Goal: Task Accomplishment & Management: Use online tool/utility

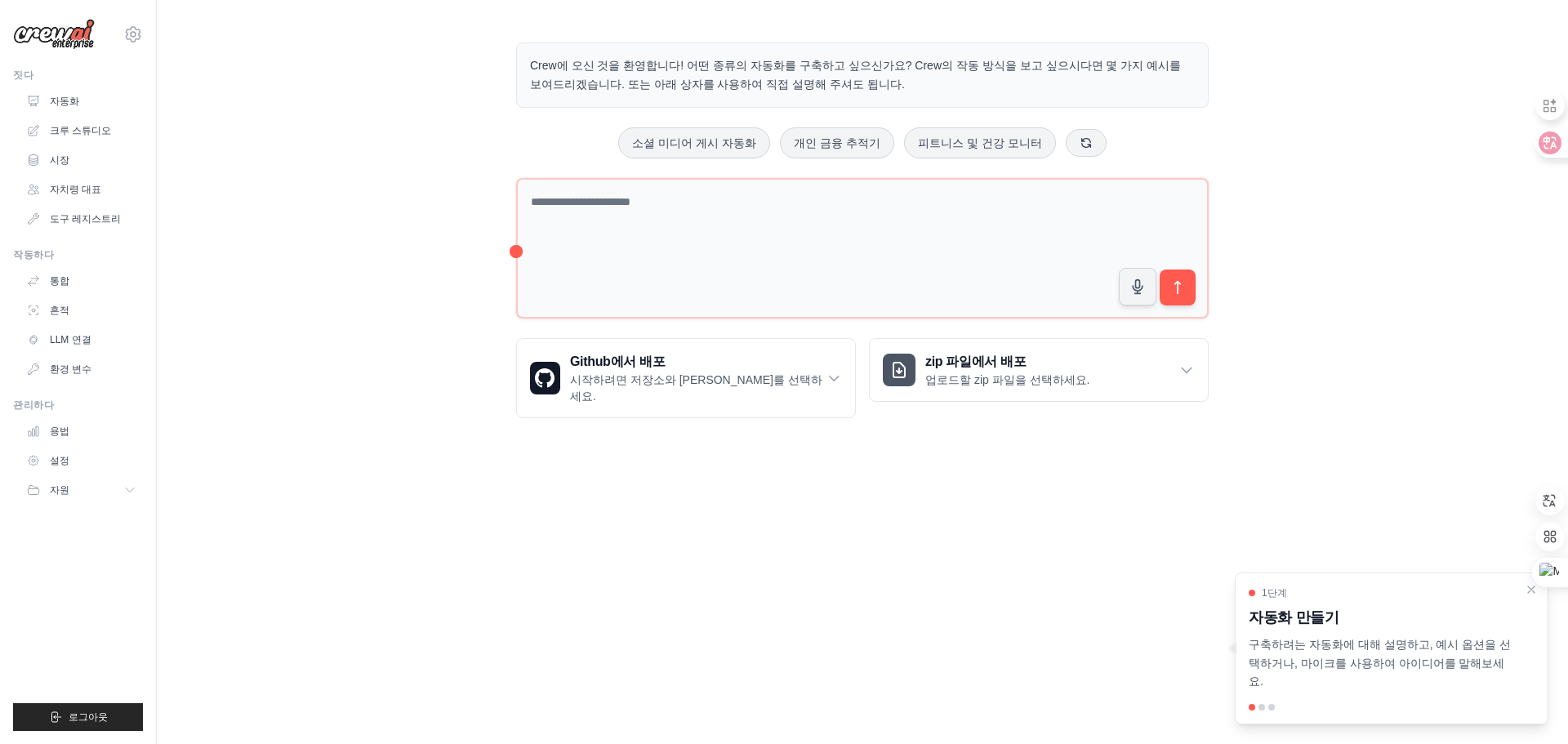
click at [1357, 203] on div "Crew에 오신 것을 환영합니다! 어떤 종류의 자동화를 구축하고 싶으신가요? Crew의 작동 방식을 보고 싶으시다면 몇 가지 예시를 보여드리겠…" at bounding box center [861, 230] width 1411 height 428
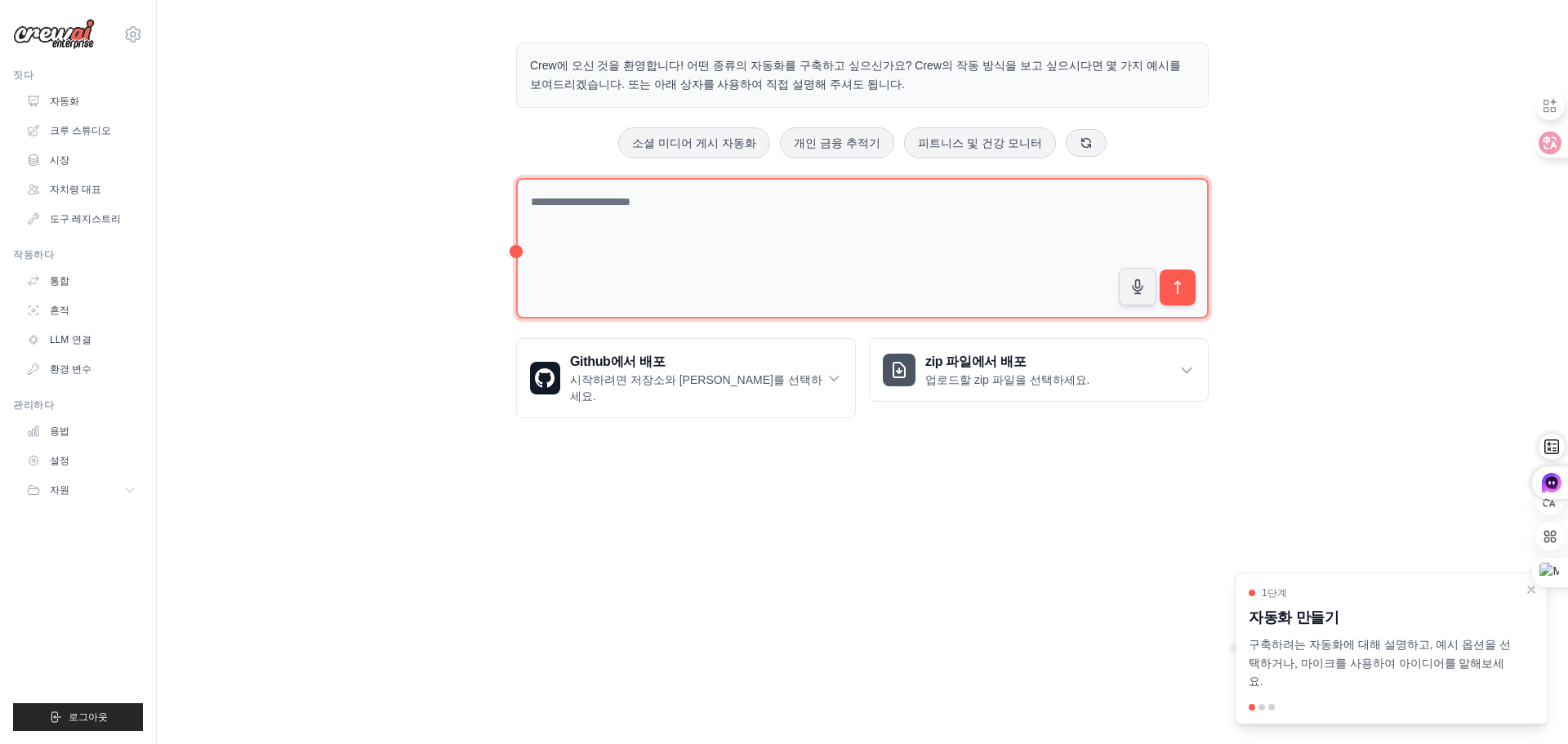
click at [697, 190] on textarea at bounding box center [862, 248] width 693 height 142
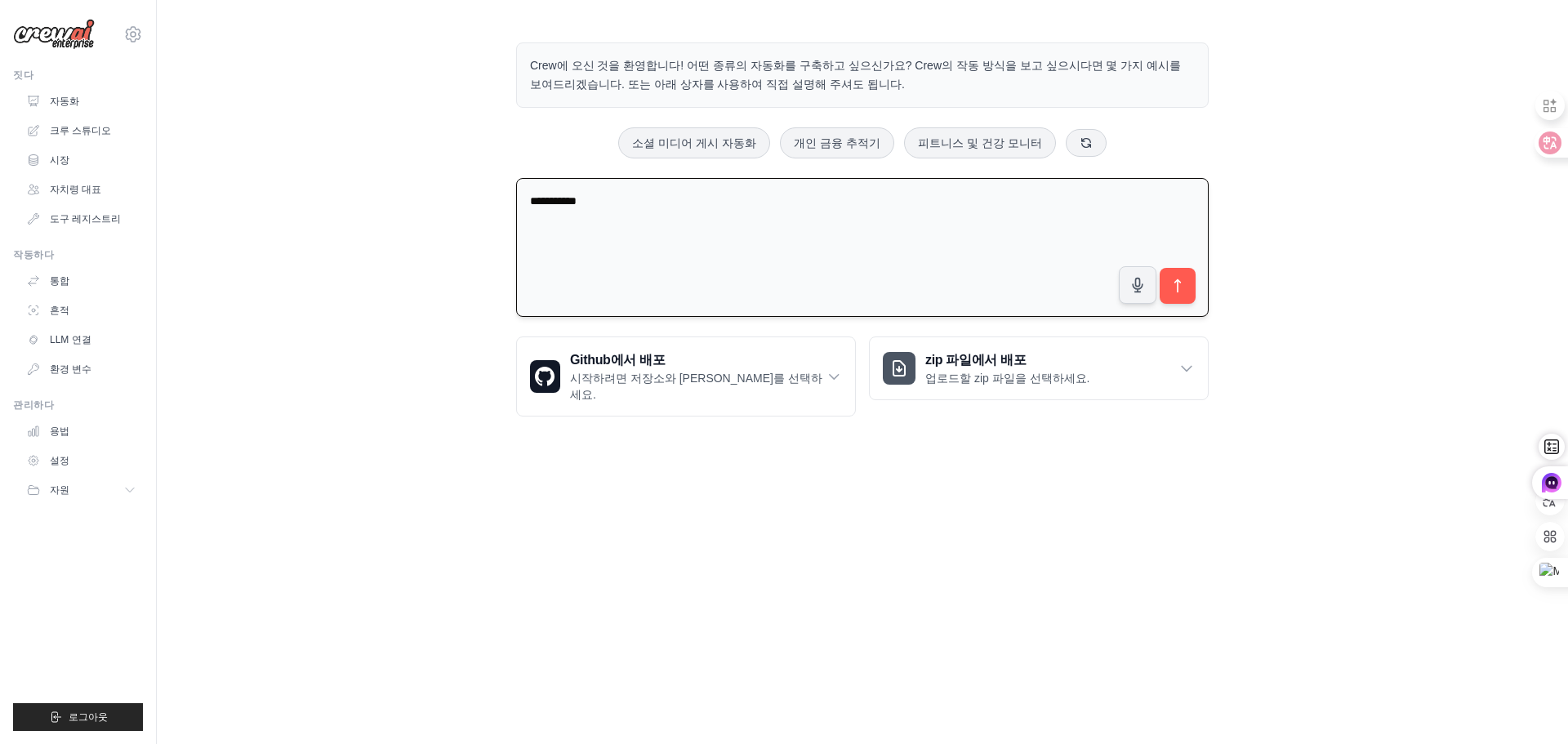
click at [530, 206] on textarea "**********" at bounding box center [862, 247] width 693 height 140
type textarea "**********"
click at [1168, 280] on button "submit" at bounding box center [1177, 286] width 38 height 38
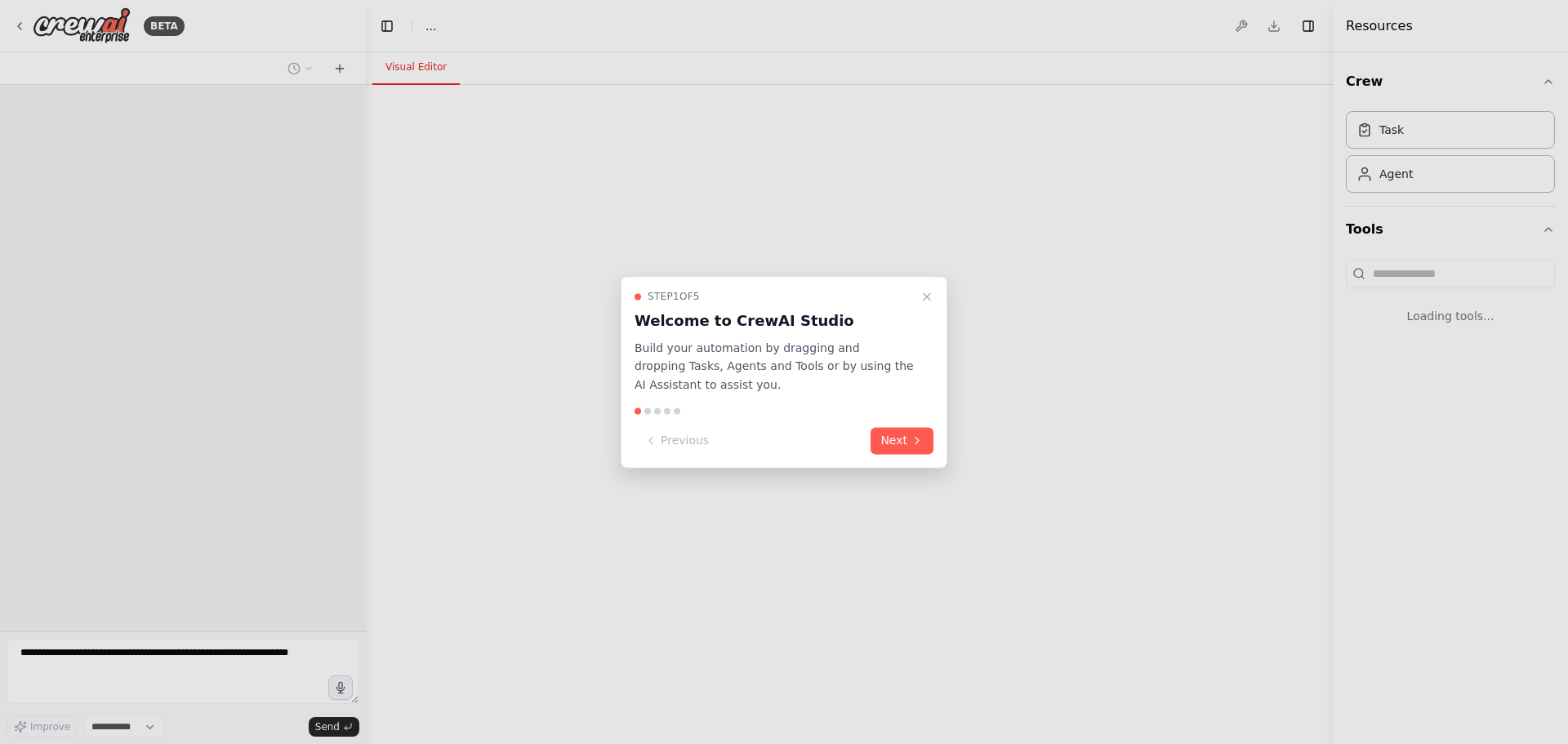
select select "****"
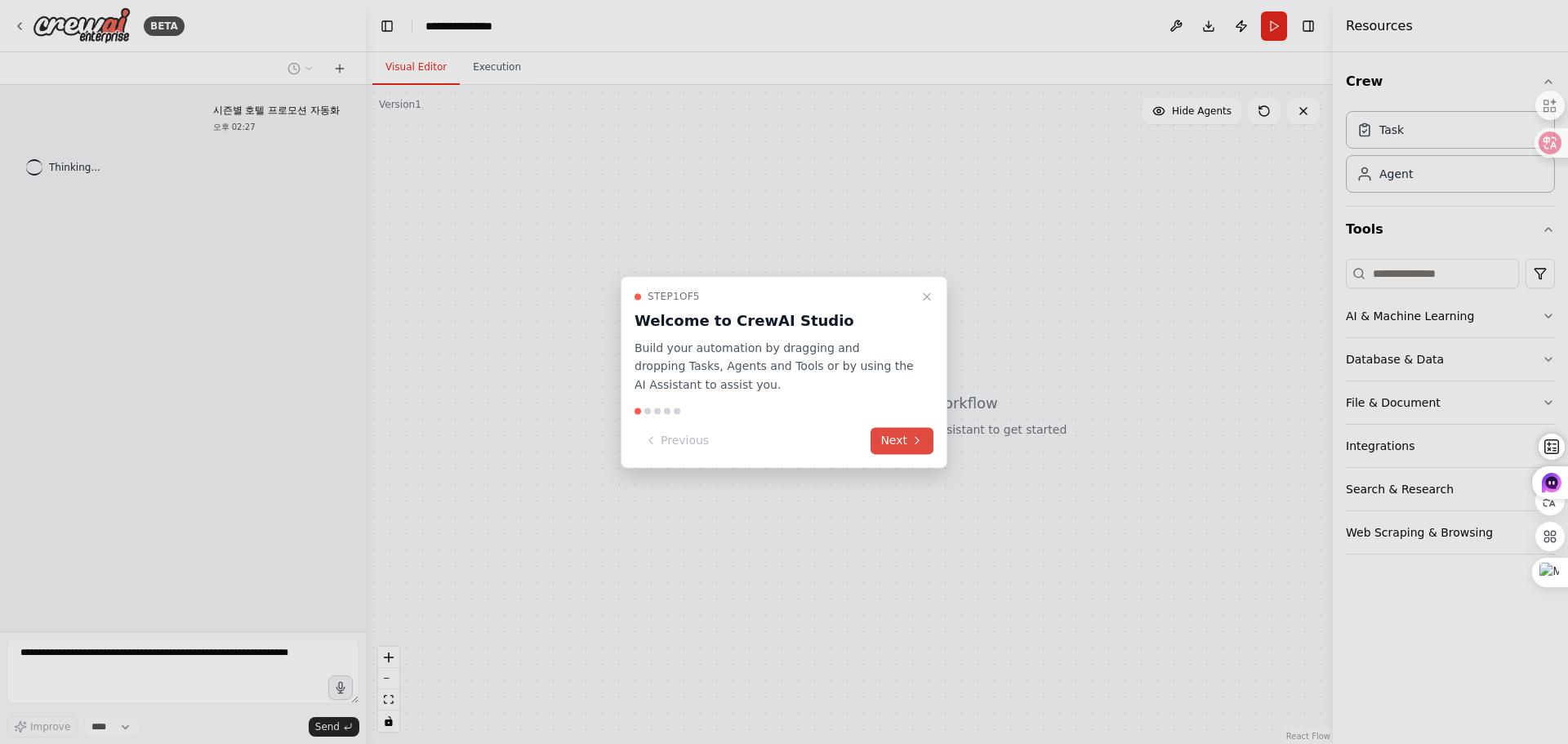
click at [901, 441] on button "Next" at bounding box center [901, 440] width 63 height 27
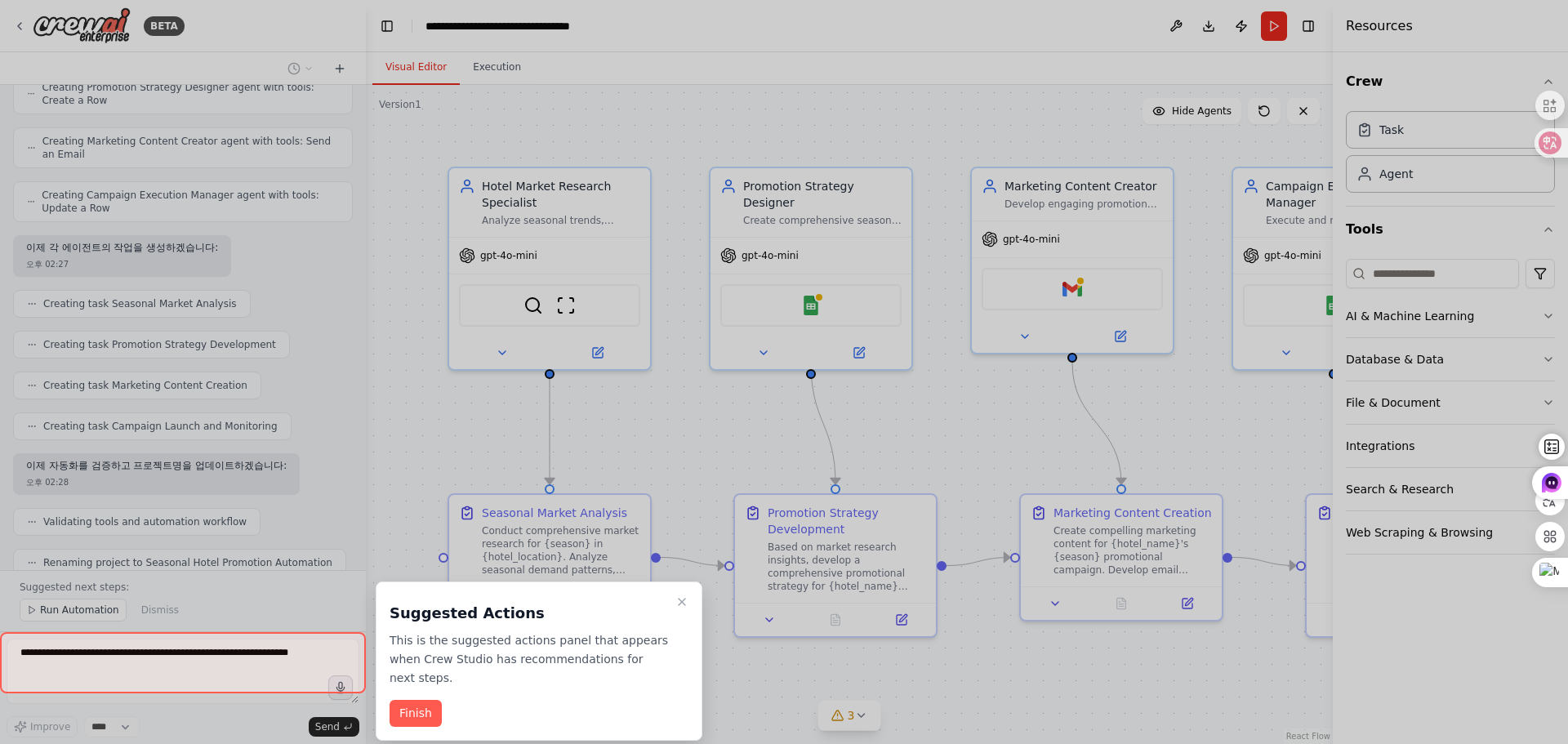
scroll to position [606, 0]
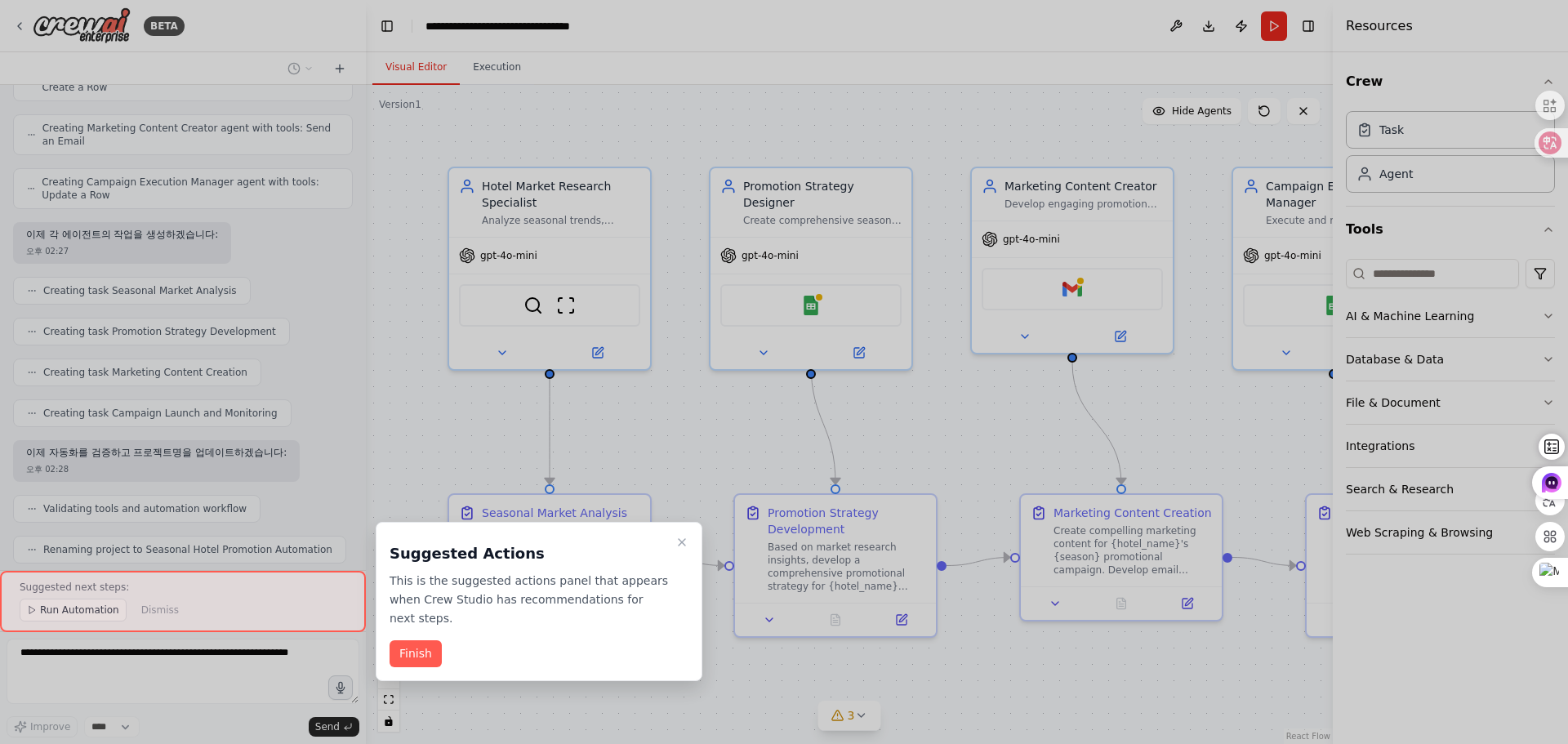
click at [160, 595] on div at bounding box center [183, 601] width 366 height 61
click at [92, 587] on div at bounding box center [183, 601] width 366 height 61
click at [74, 611] on div at bounding box center [183, 601] width 366 height 61
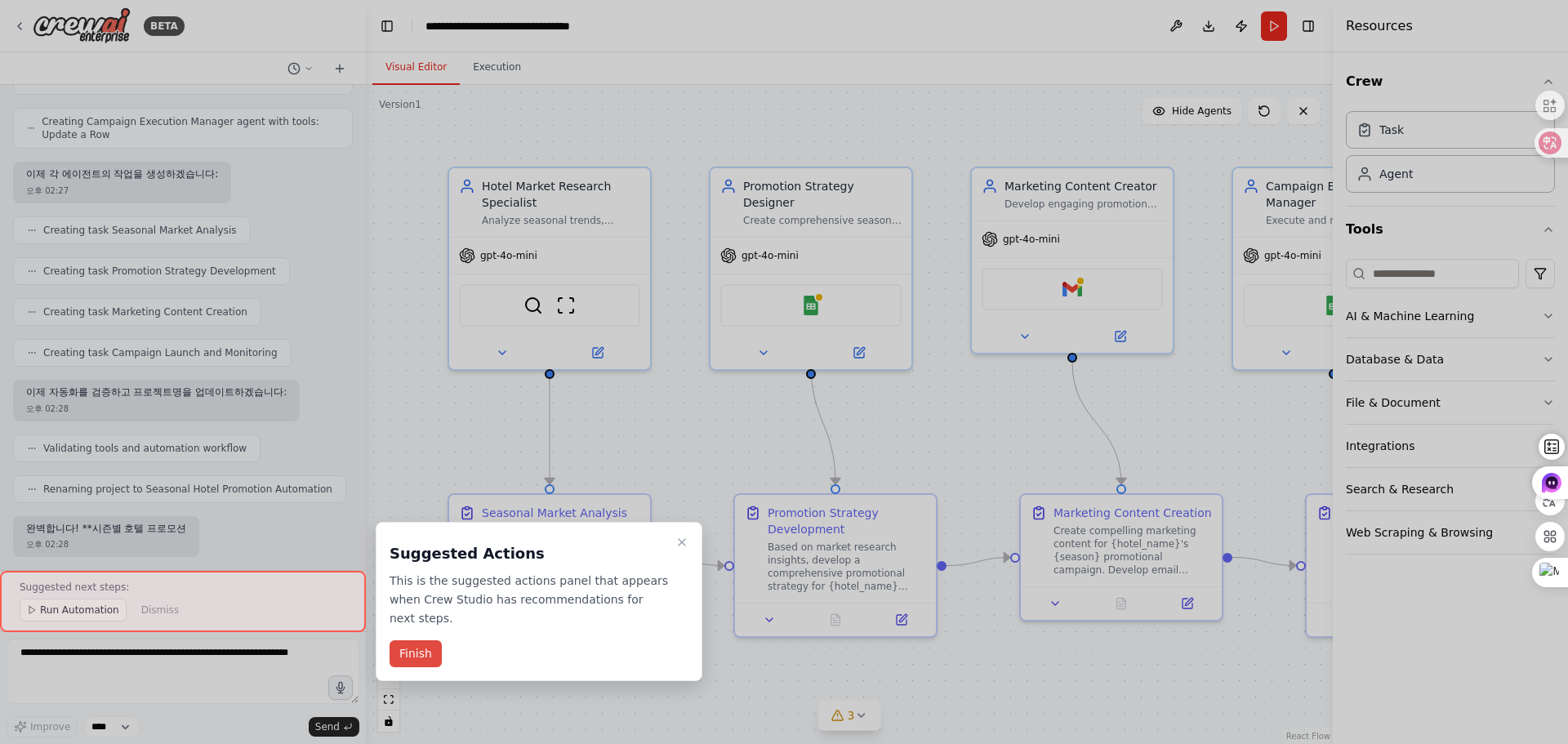
click at [436, 660] on button "Finish" at bounding box center [416, 653] width 52 height 27
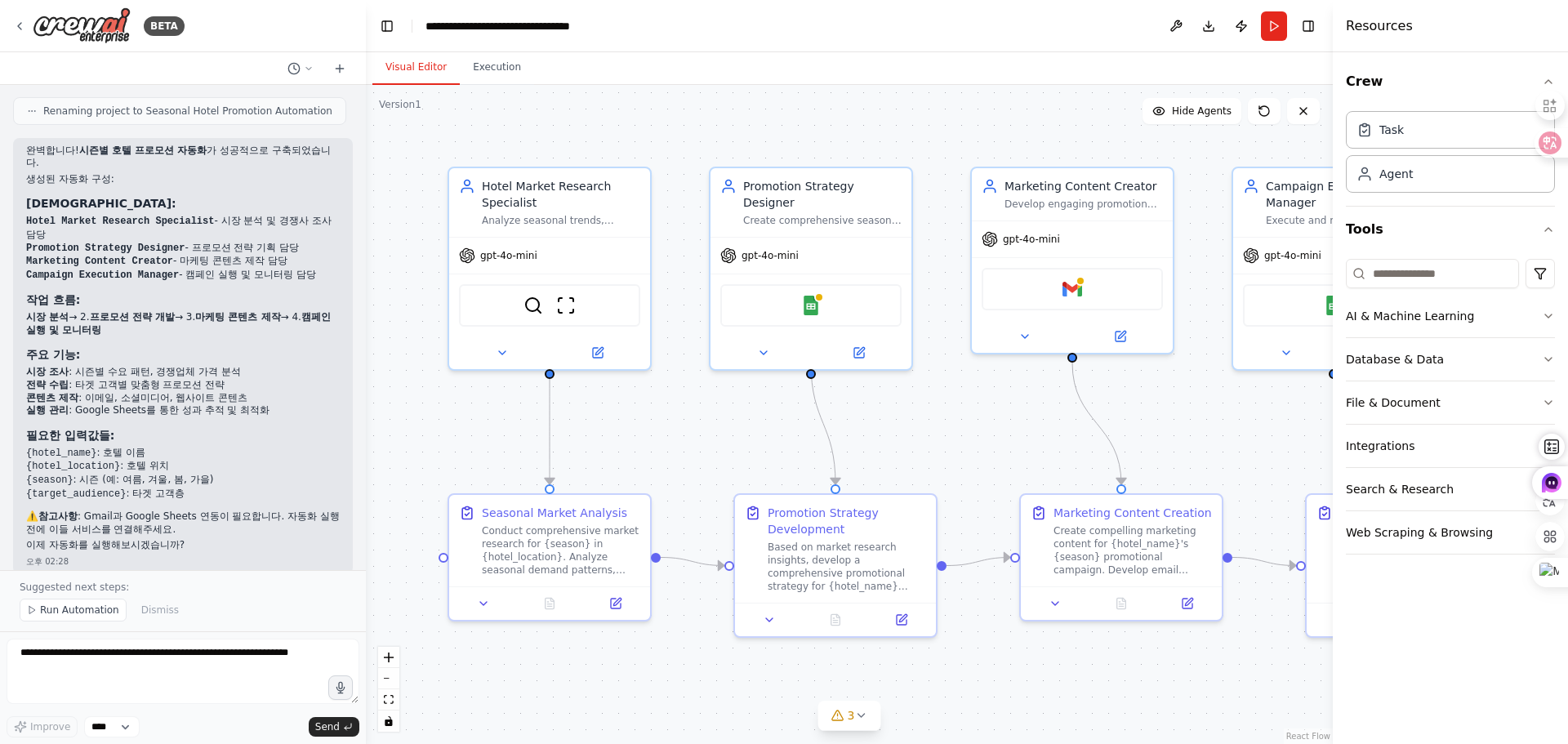
scroll to position [1061, 0]
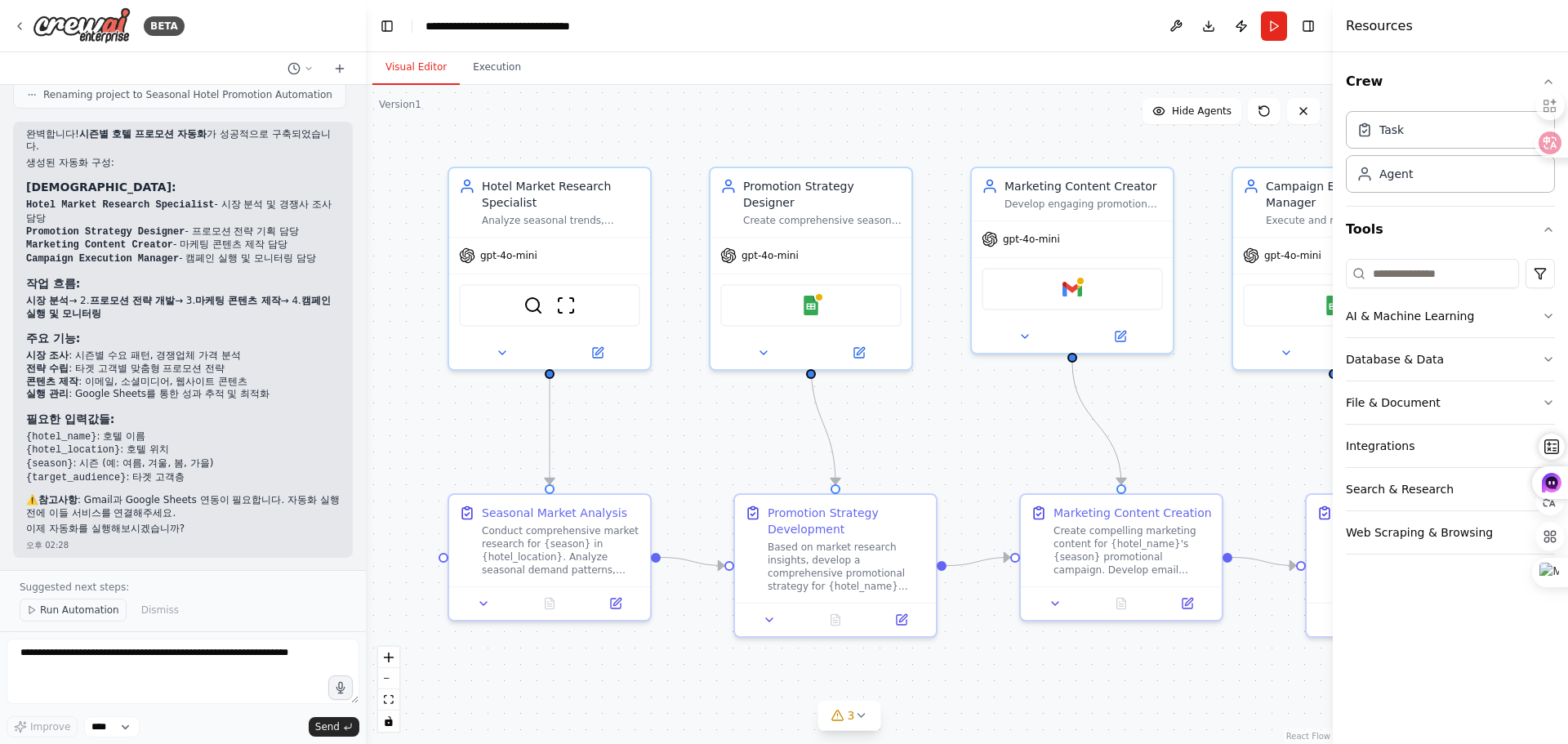
click at [100, 608] on span "Run Automation" at bounding box center [79, 610] width 79 height 13
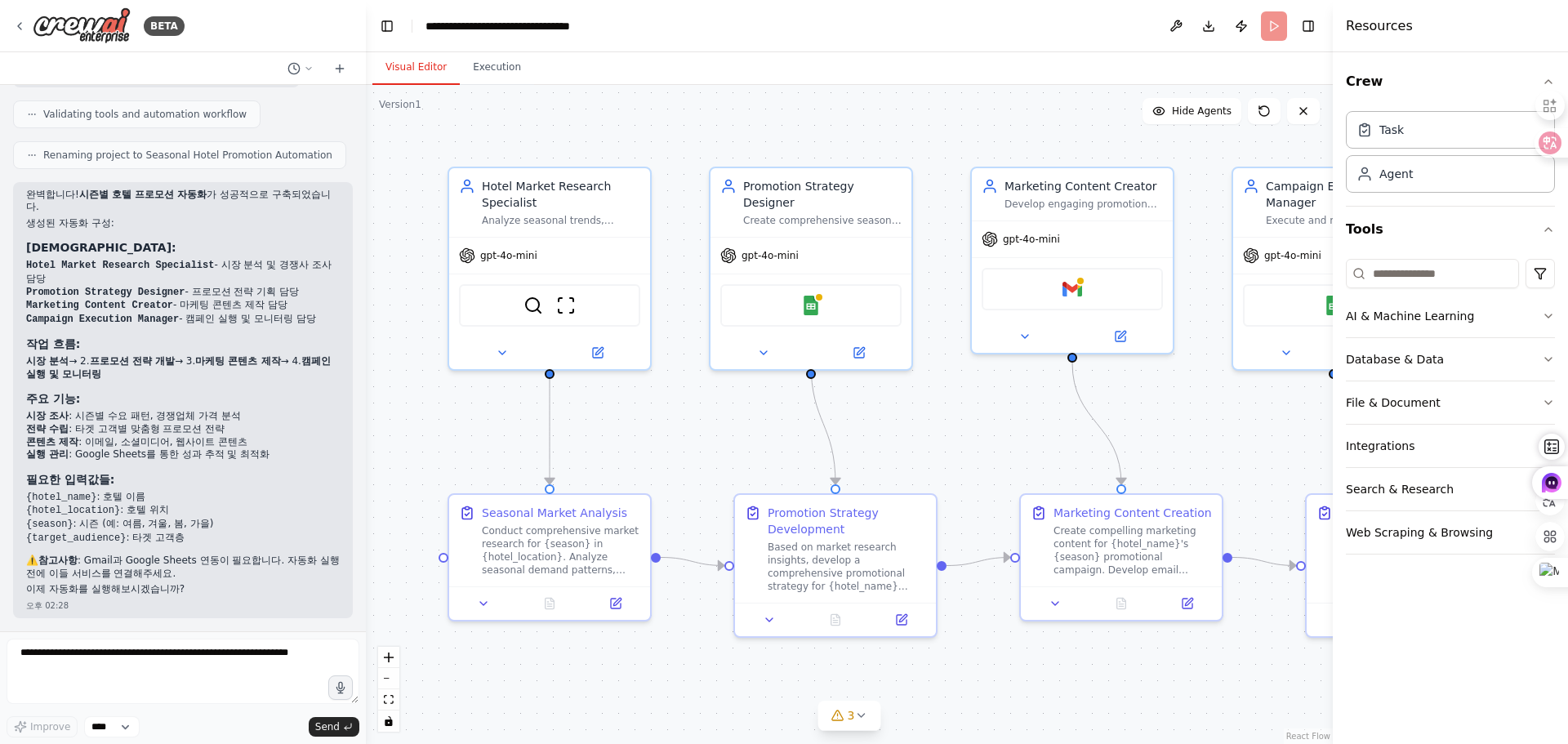
scroll to position [999, 0]
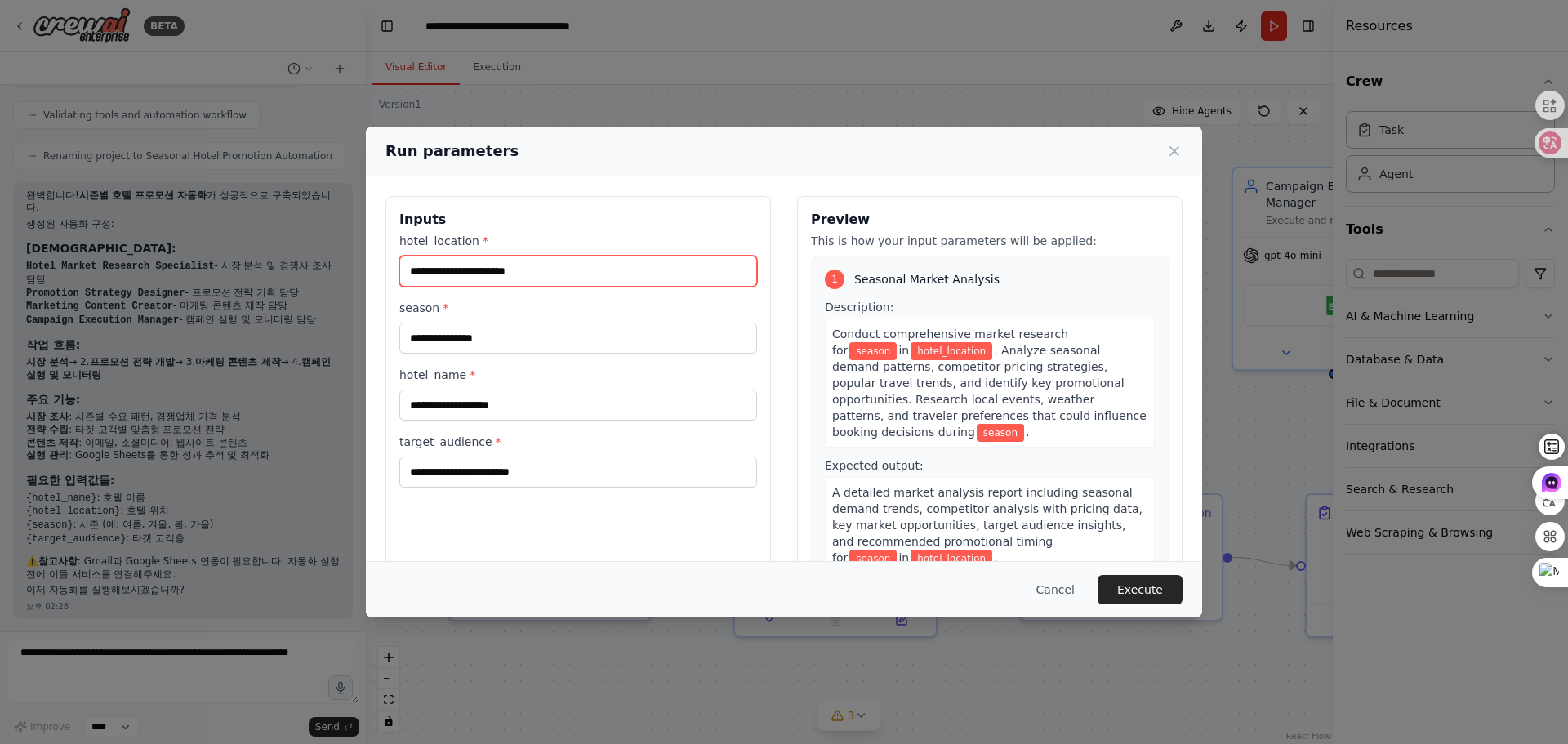
click at [570, 276] on input "hotel_location *" at bounding box center [578, 271] width 358 height 31
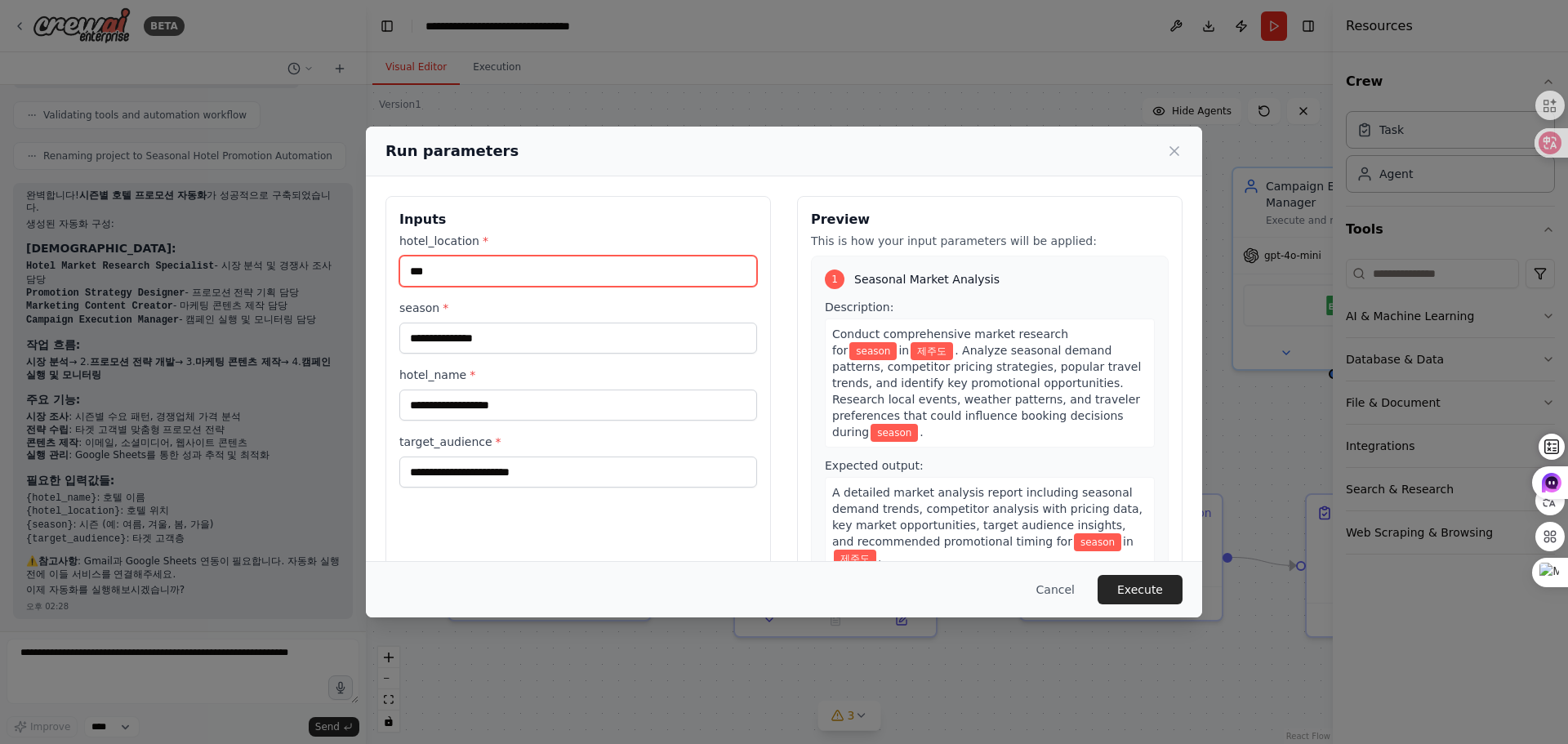
type input "***"
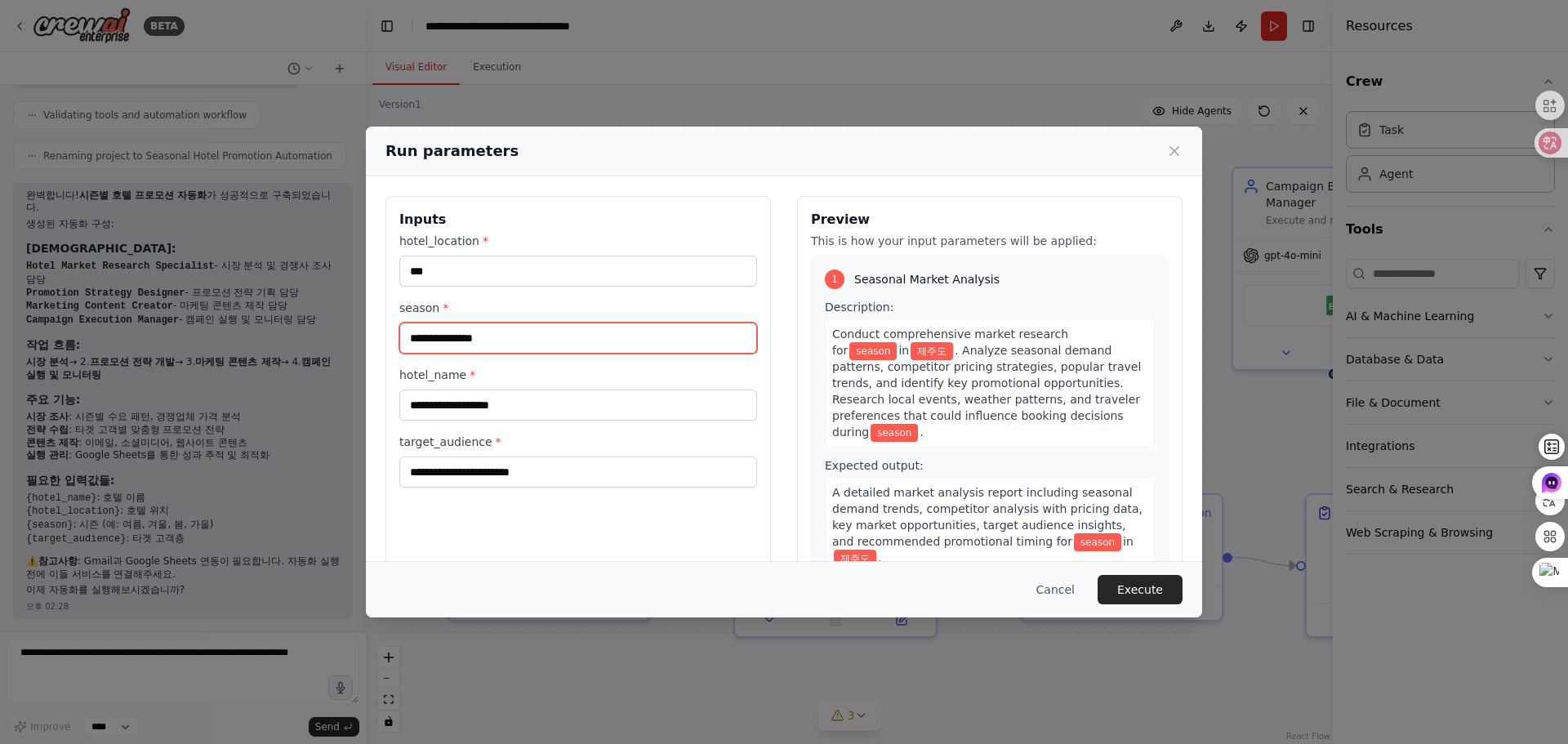
click at [565, 333] on input "season *" at bounding box center [578, 338] width 358 height 31
type input "**"
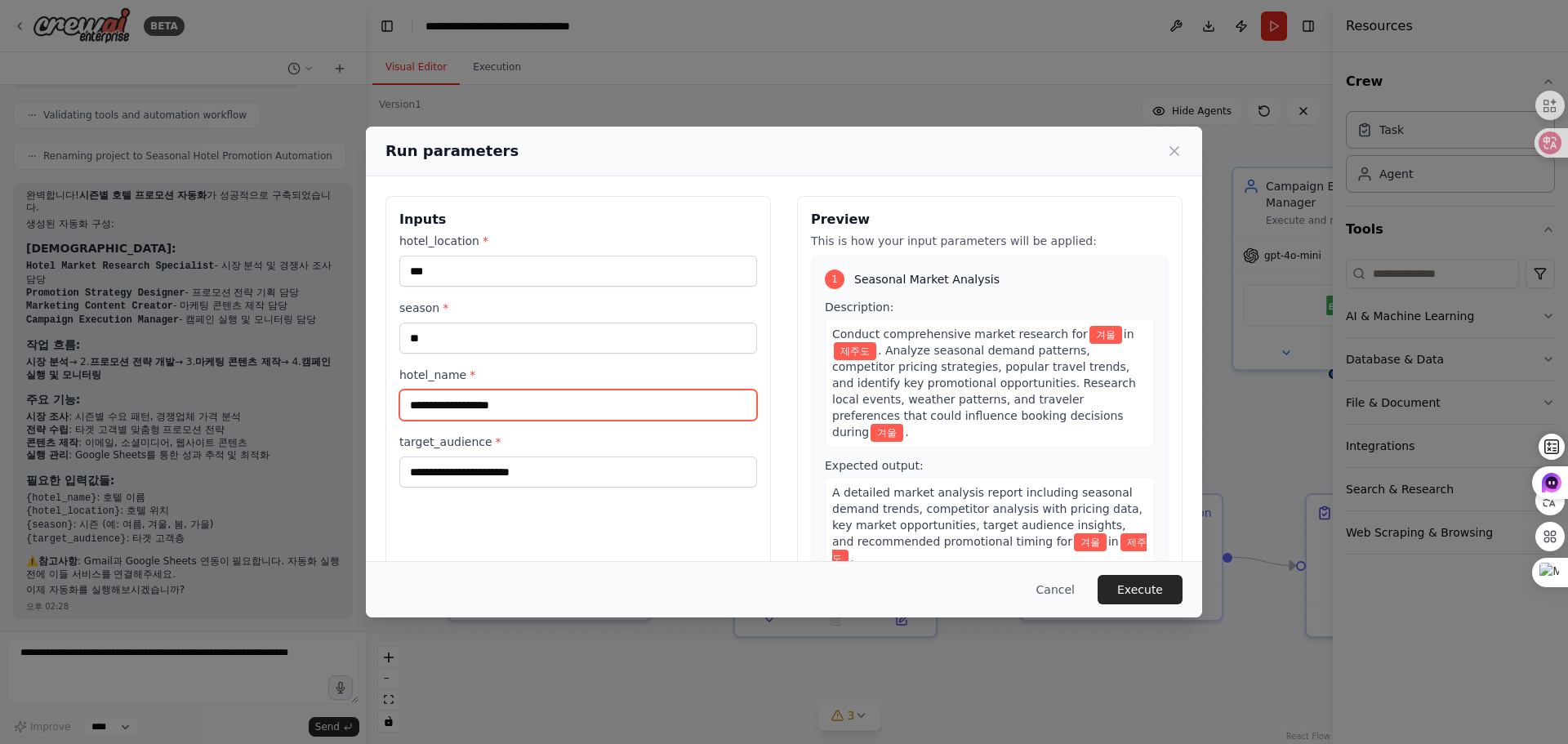
click at [531, 405] on input "hotel_name *" at bounding box center [578, 405] width 358 height 31
type input "********"
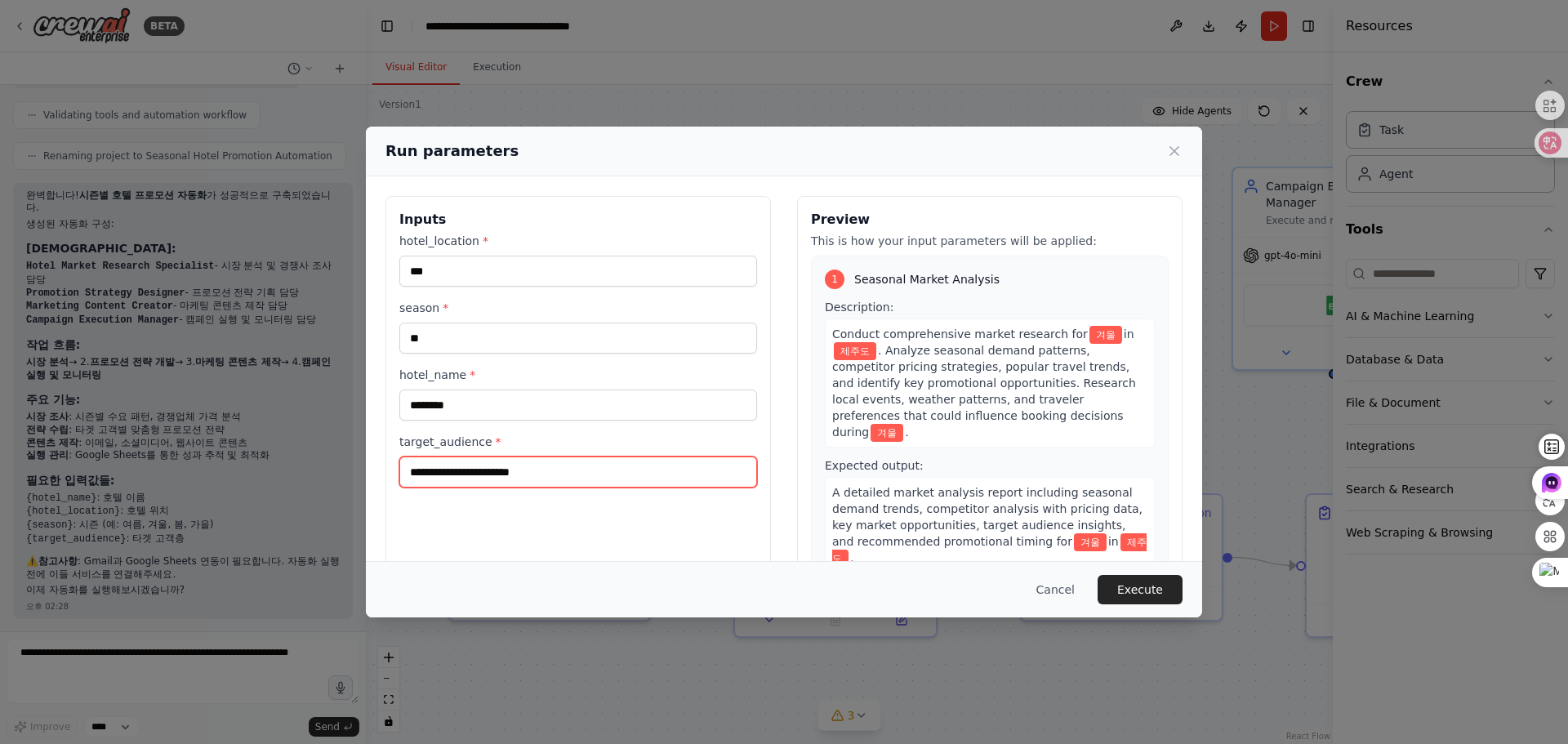
click at [564, 463] on input "target_audience *" at bounding box center [578, 472] width 358 height 31
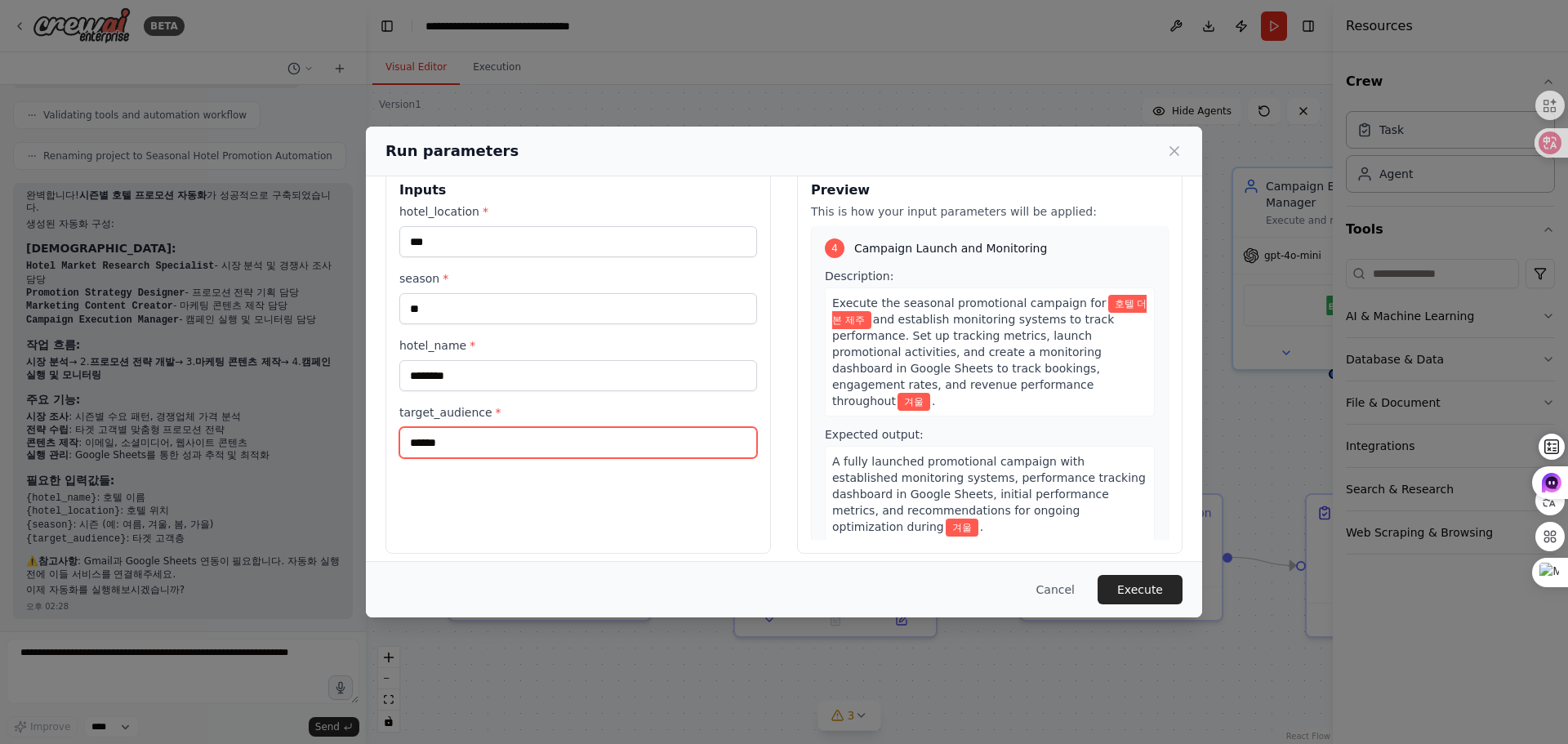
scroll to position [42, 0]
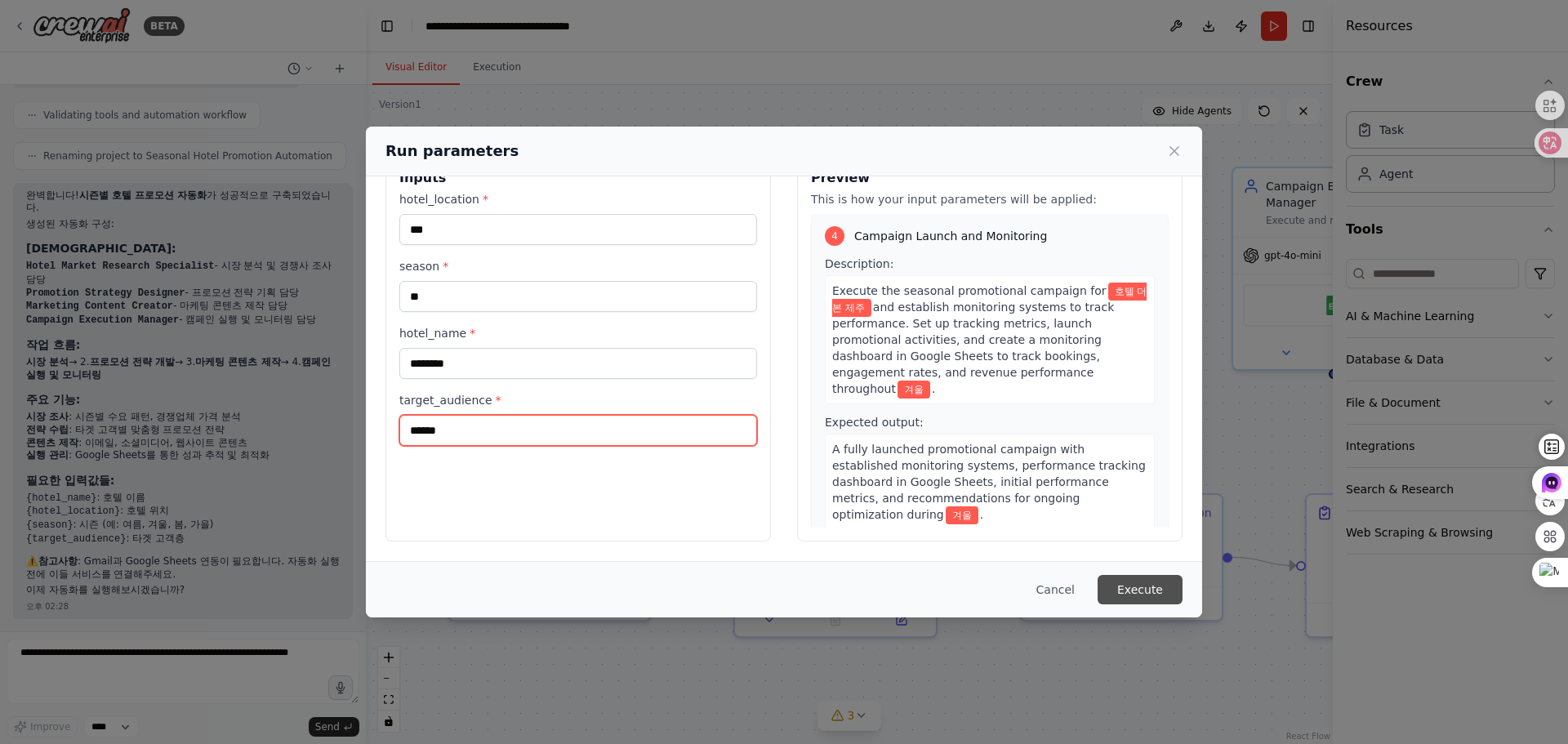
type input "******"
click at [1140, 585] on button "Execute" at bounding box center [1140, 589] width 85 height 29
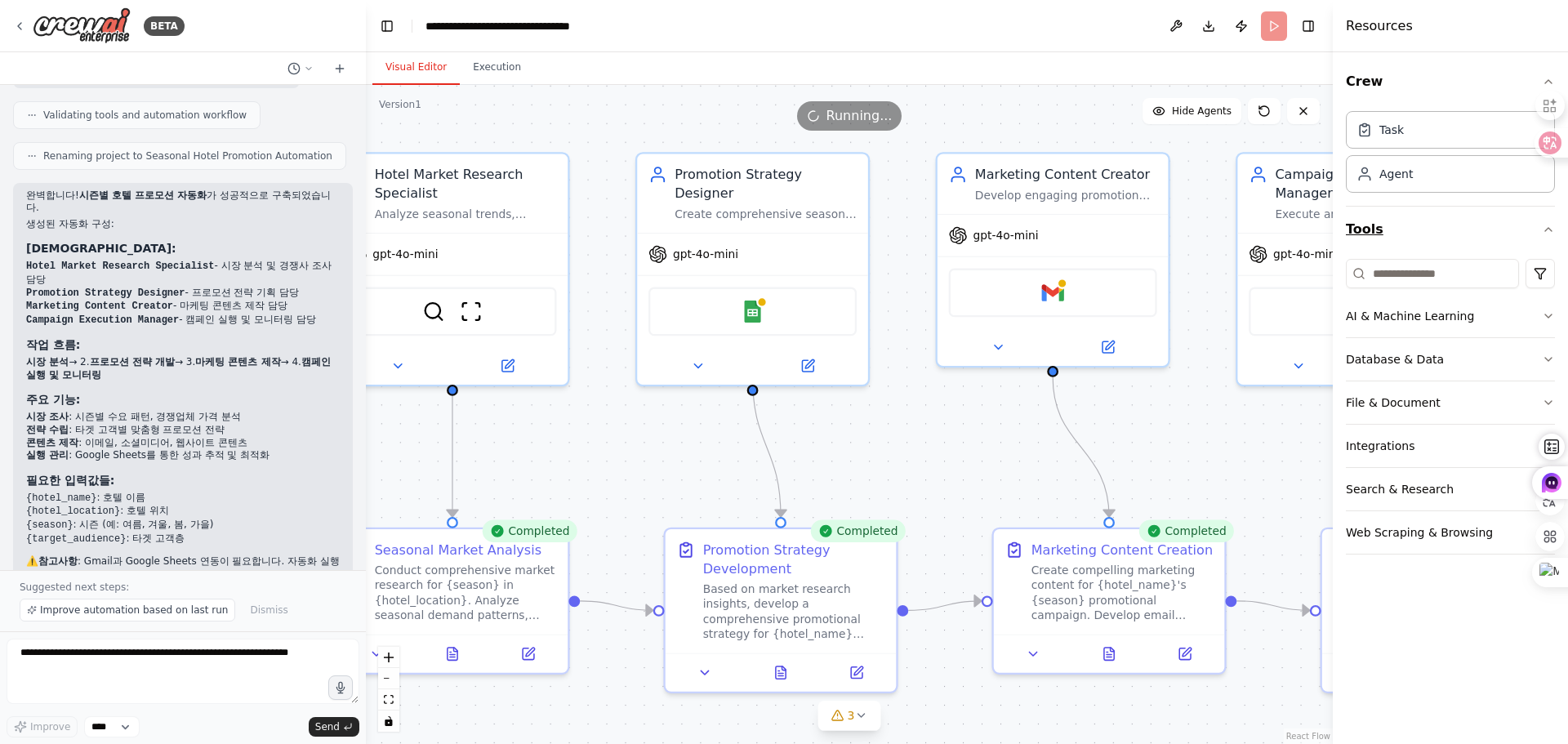
scroll to position [1061, 0]
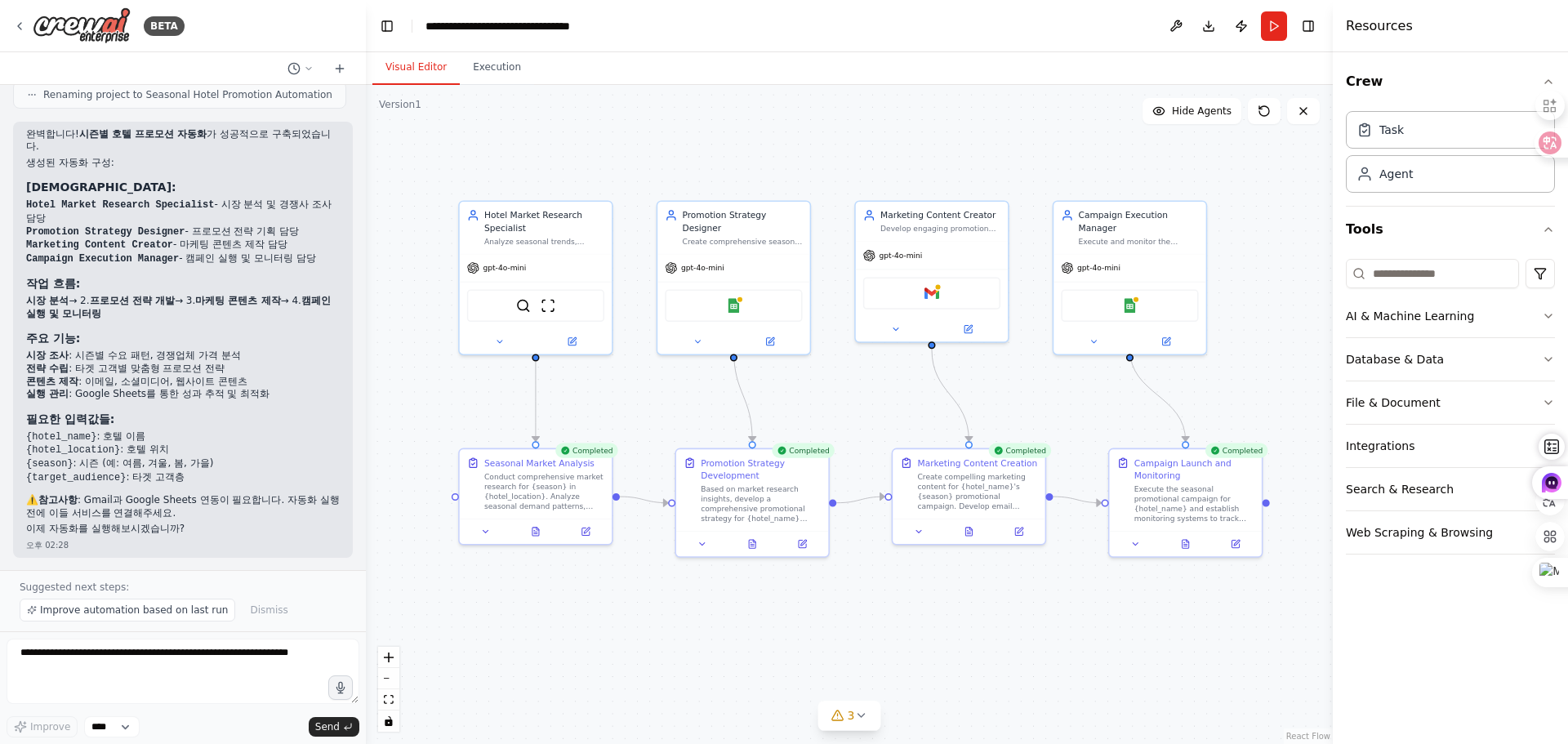
drag, startPoint x: 939, startPoint y: 195, endPoint x: 784, endPoint y: 149, distance: 161.7
click at [784, 149] on div ".deletable-edge-delete-btn { width: 20px; height: 20px; border: 0px solid #ffff…" at bounding box center [849, 414] width 967 height 659
click at [870, 627] on div ".deletable-edge-delete-btn { width: 20px; height: 20px; border: 0px solid #ffff…" at bounding box center [849, 414] width 967 height 659
click at [784, 516] on div "Based on market research insights, develop a comprehensive promotional strategy…" at bounding box center [761, 501] width 120 height 40
click at [823, 636] on div ".deletable-edge-delete-btn { width: 20px; height: 20px; border: 0px solid #ffff…" at bounding box center [849, 414] width 967 height 659
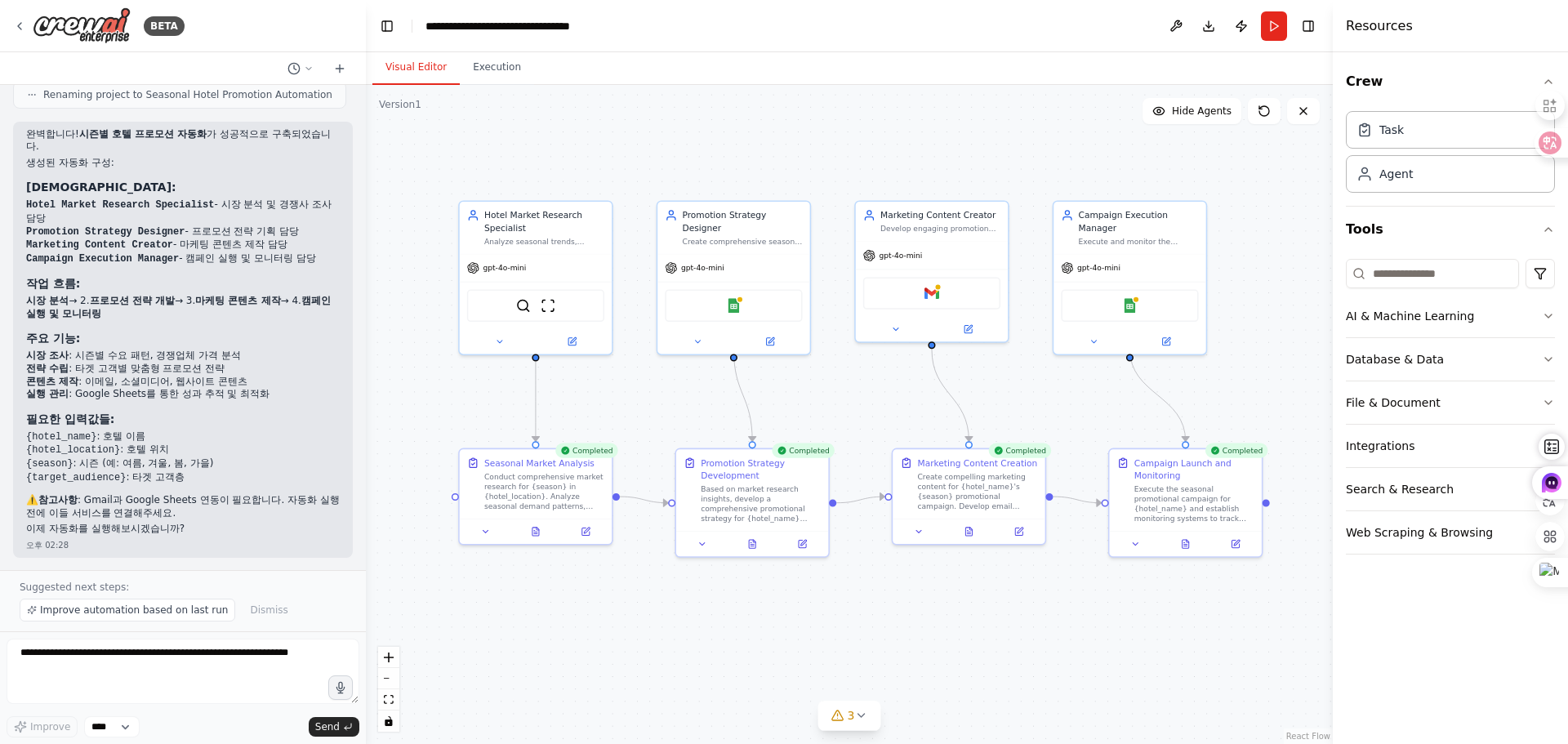
click at [337, 737] on form "Improve **** Send" at bounding box center [183, 688] width 366 height 113
click at [336, 725] on span "Send" at bounding box center [328, 727] width 25 height 13
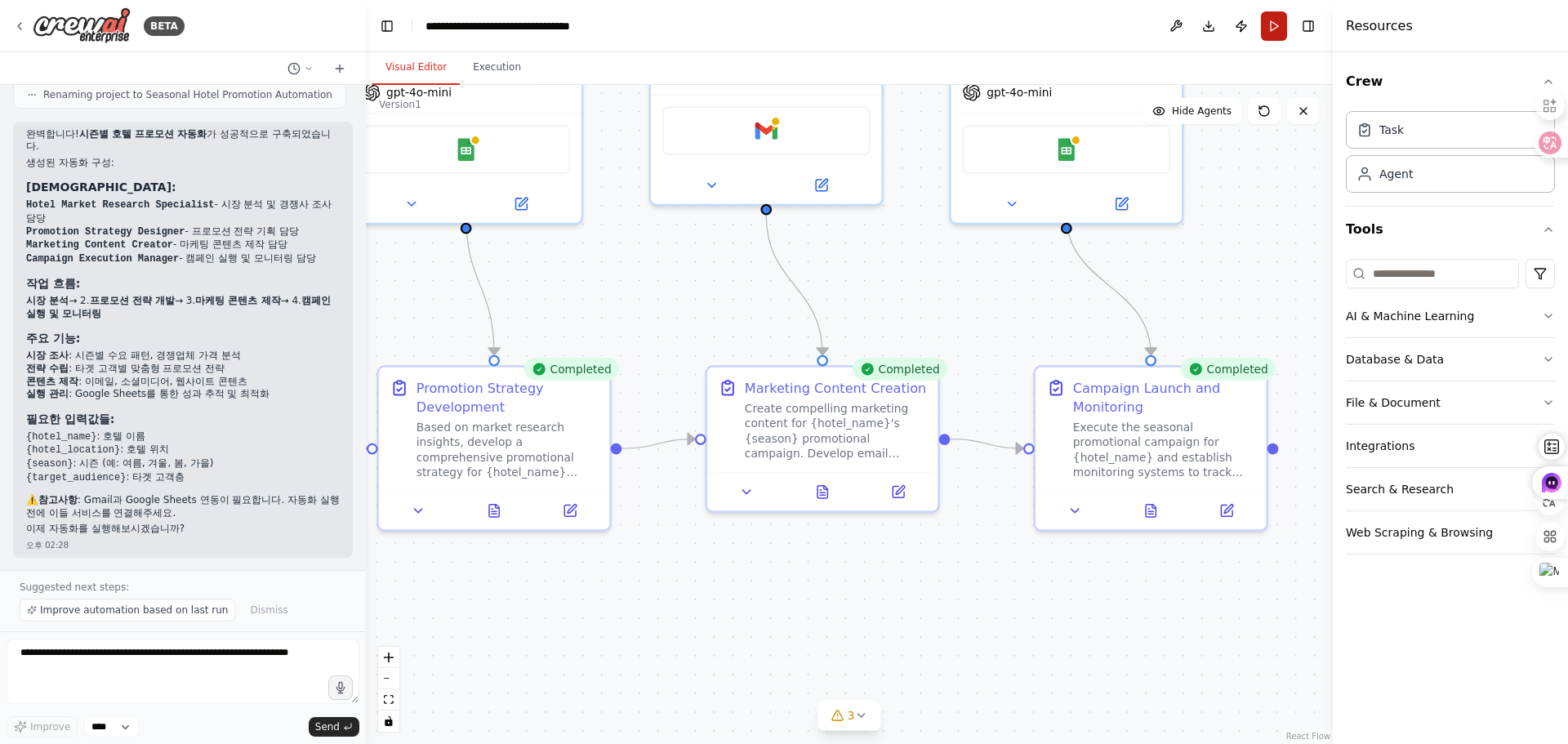
click at [1267, 25] on button "Run" at bounding box center [1274, 26] width 26 height 29
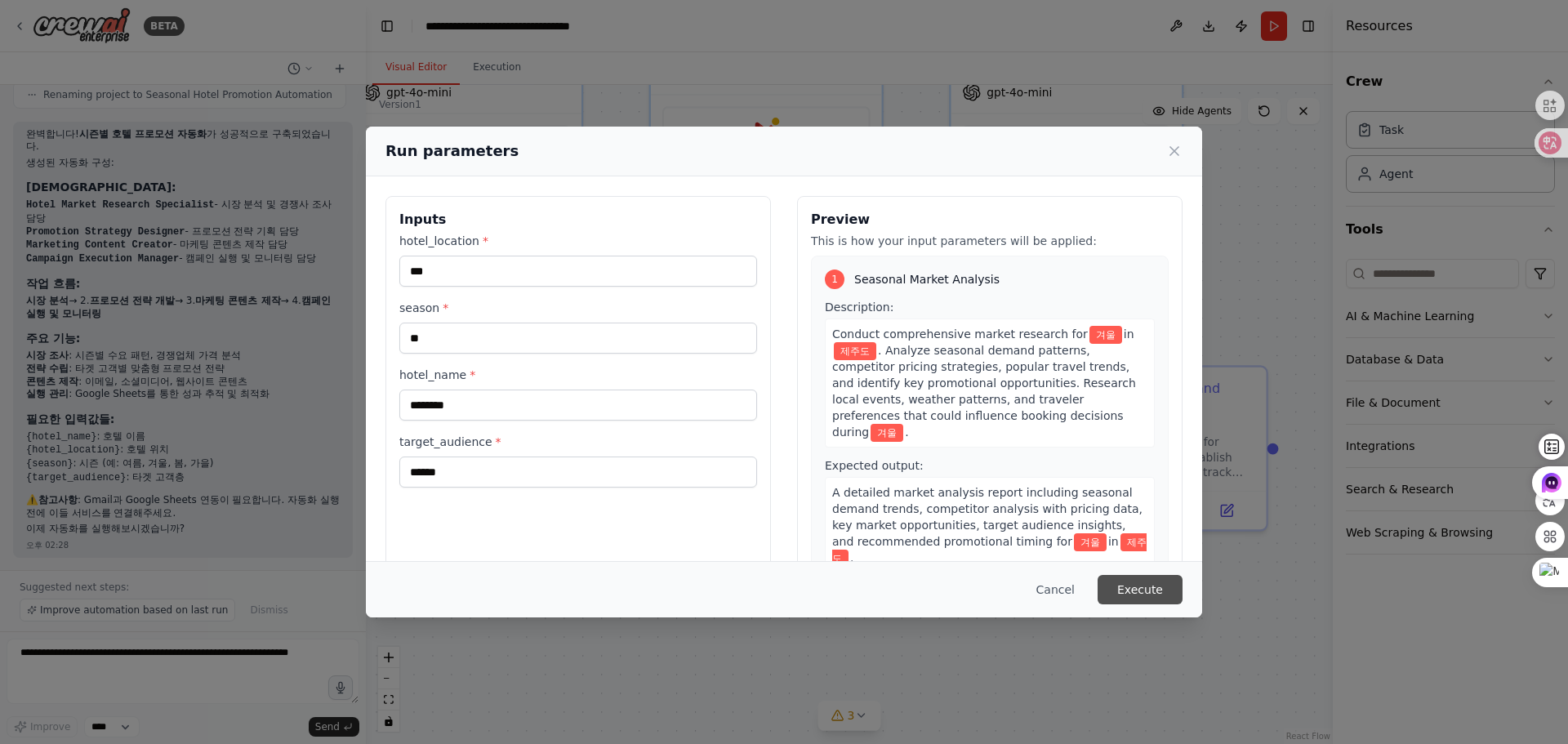
click at [1155, 596] on button "Execute" at bounding box center [1140, 589] width 85 height 29
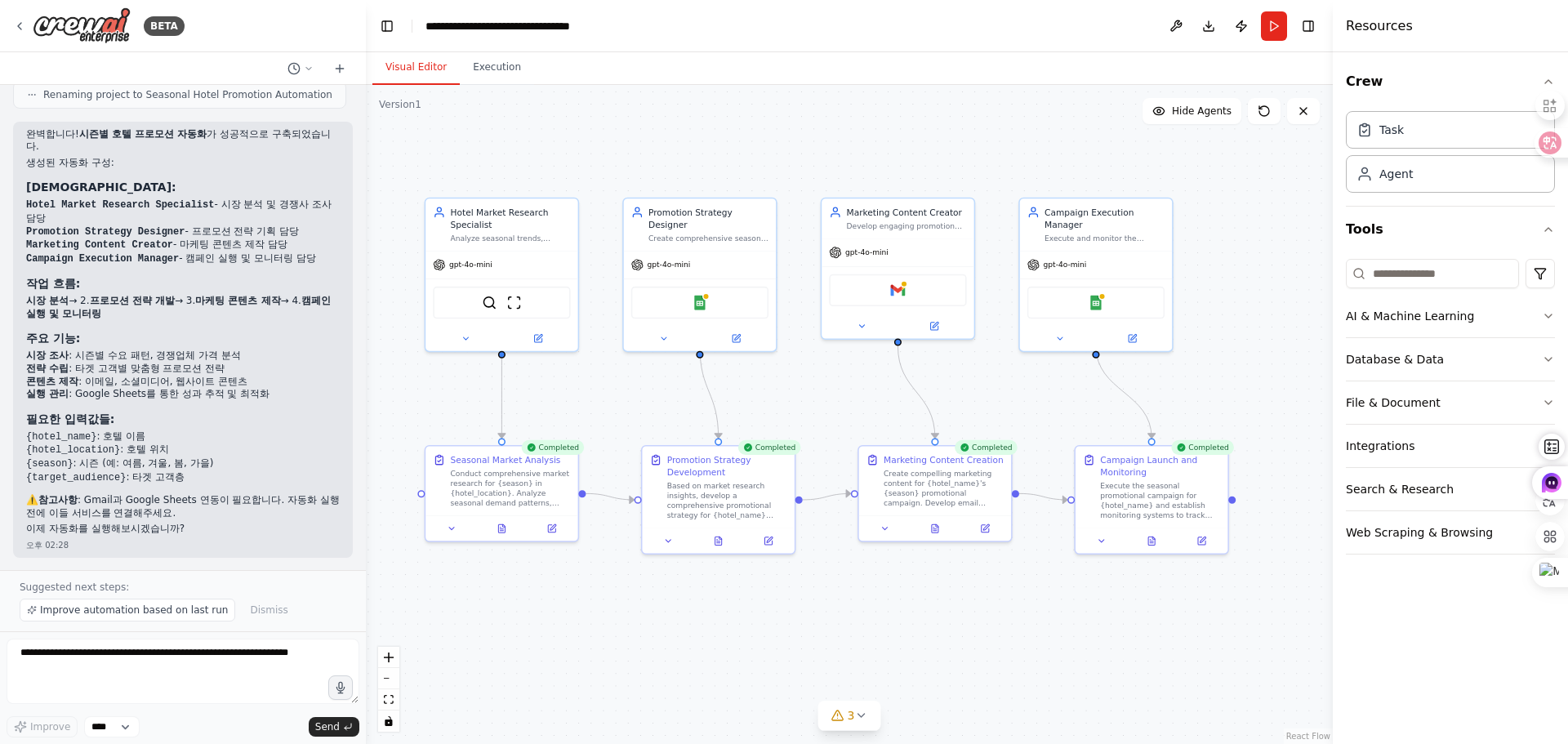
click at [585, 656] on div ".deletable-edge-delete-btn { width: 20px; height: 20px; border: 0px solid #ffff…" at bounding box center [849, 414] width 967 height 659
click at [491, 70] on button "Execution" at bounding box center [497, 68] width 75 height 34
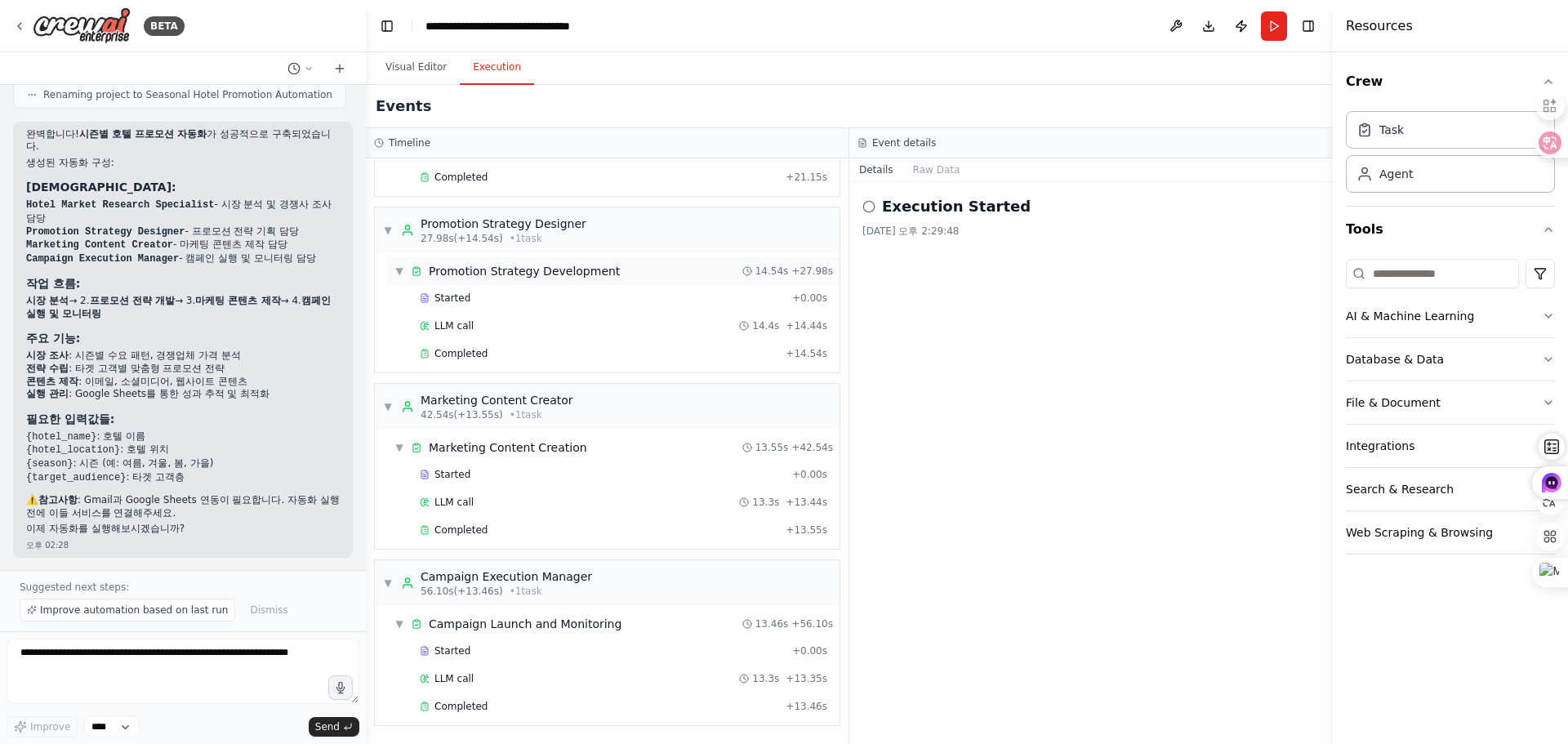
scroll to position [0, 0]
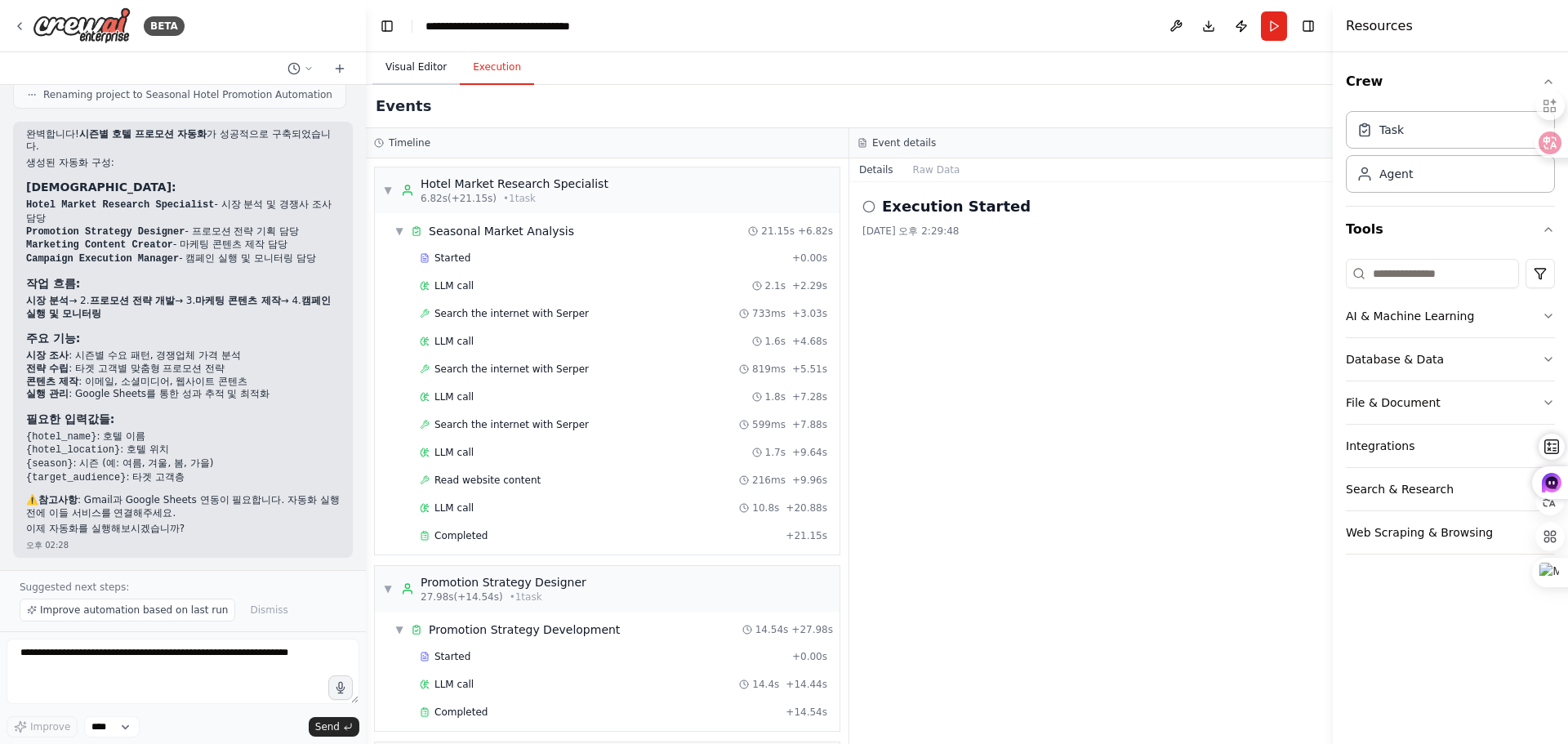
click at [413, 77] on button "Visual Editor" at bounding box center [416, 68] width 88 height 34
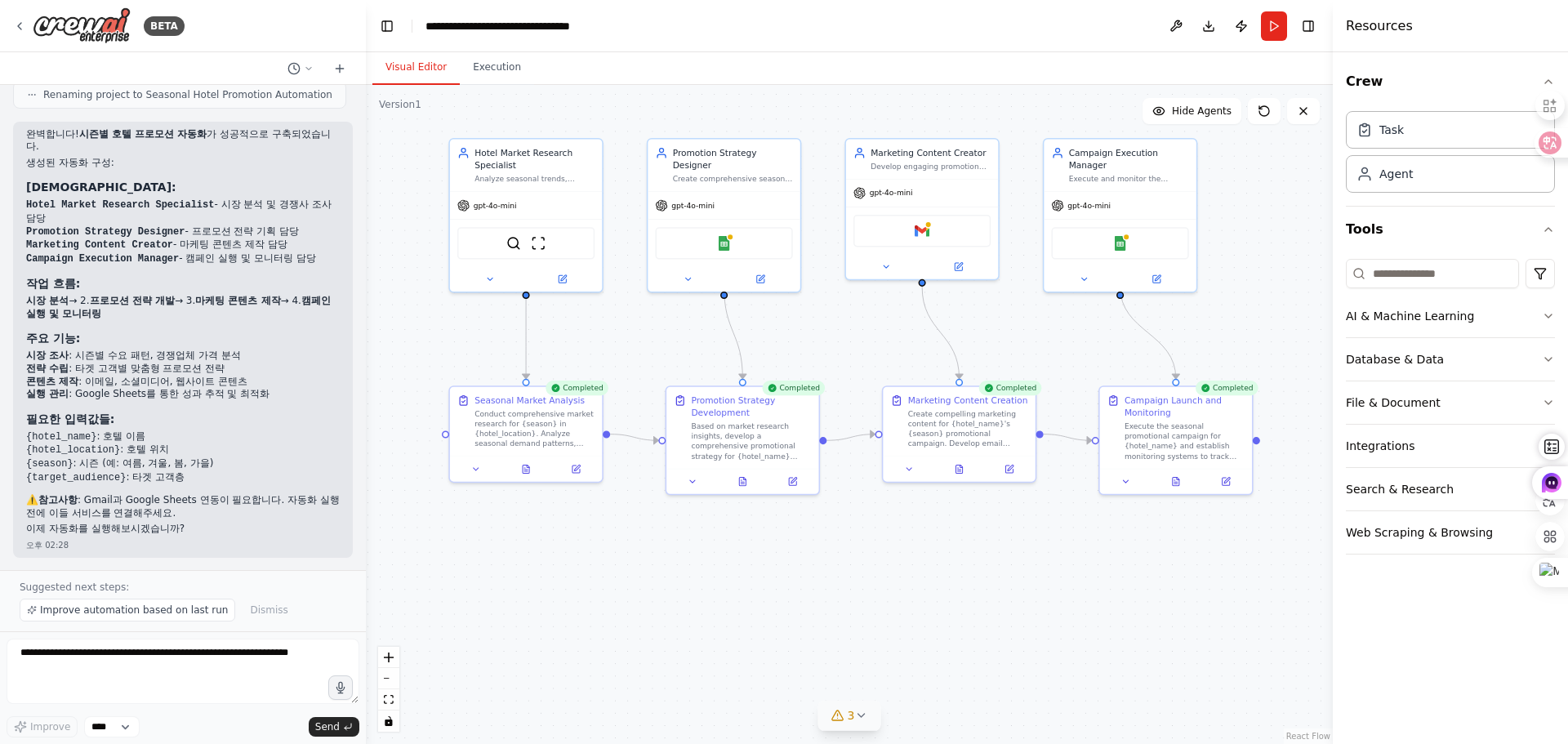
click at [866, 719] on icon at bounding box center [861, 715] width 13 height 13
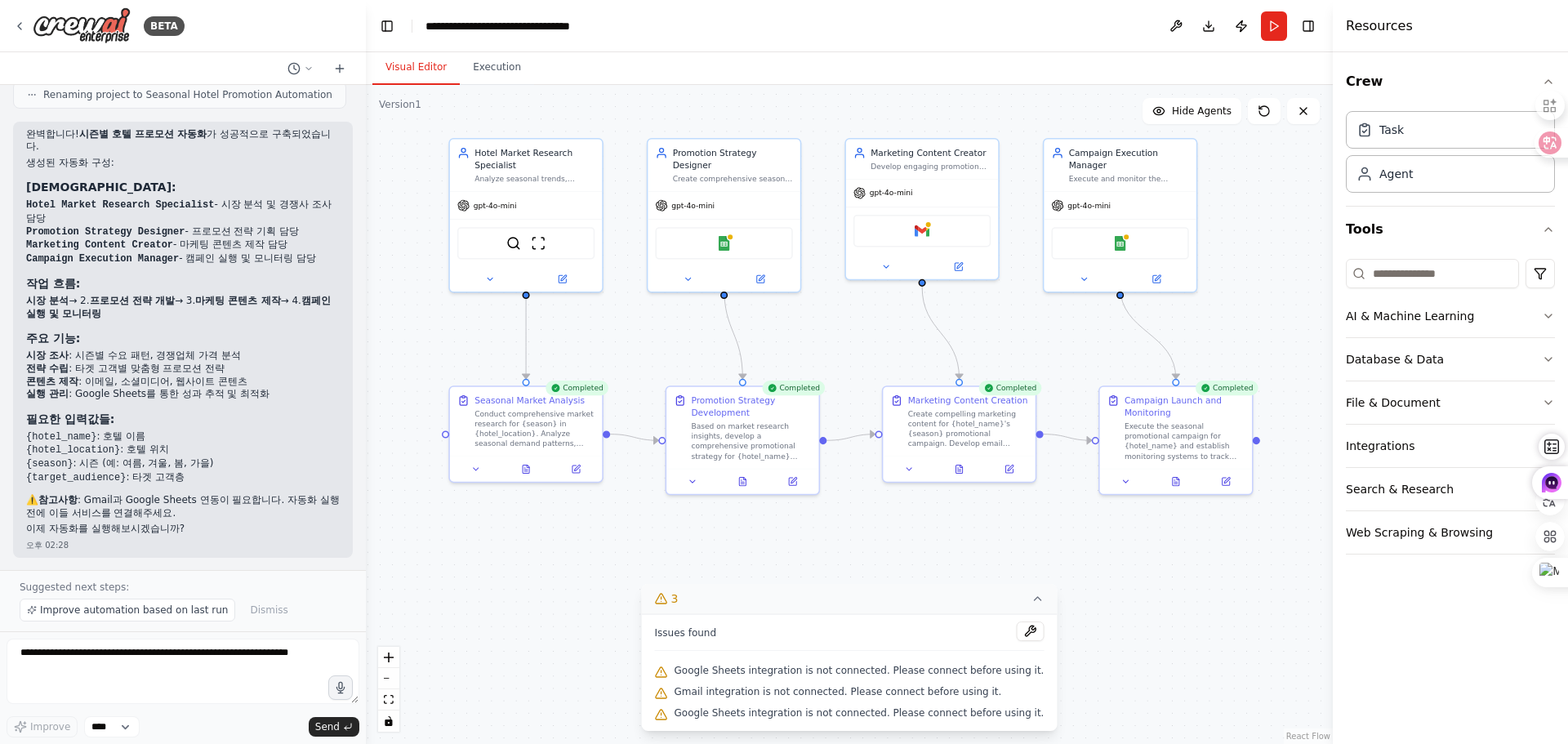
click at [987, 665] on span "Google Sheets integration is not connected. Please connect before using it." at bounding box center [860, 670] width 370 height 13
click at [1017, 637] on button at bounding box center [1030, 631] width 28 height 20
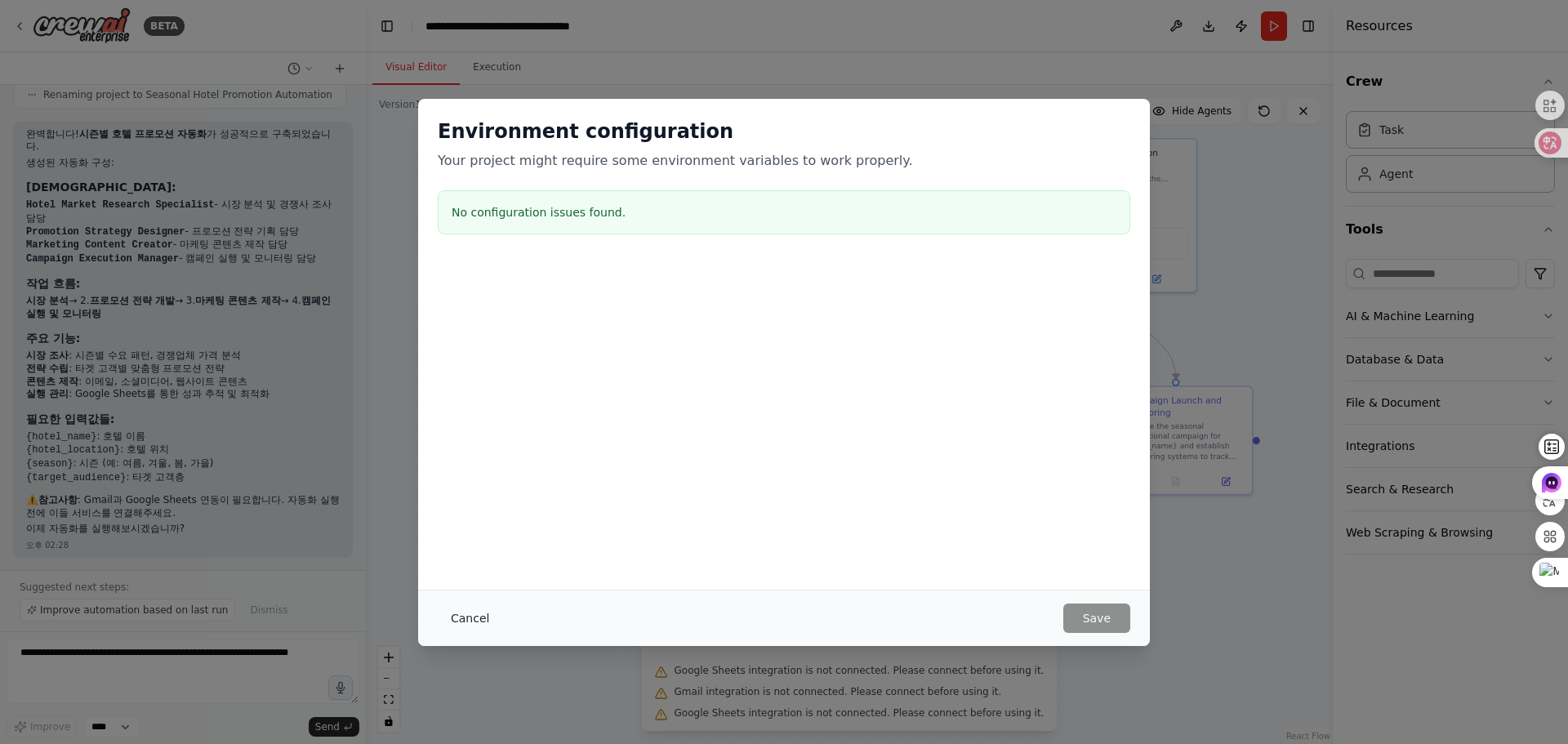
click at [469, 623] on button "Cancel" at bounding box center [470, 618] width 65 height 29
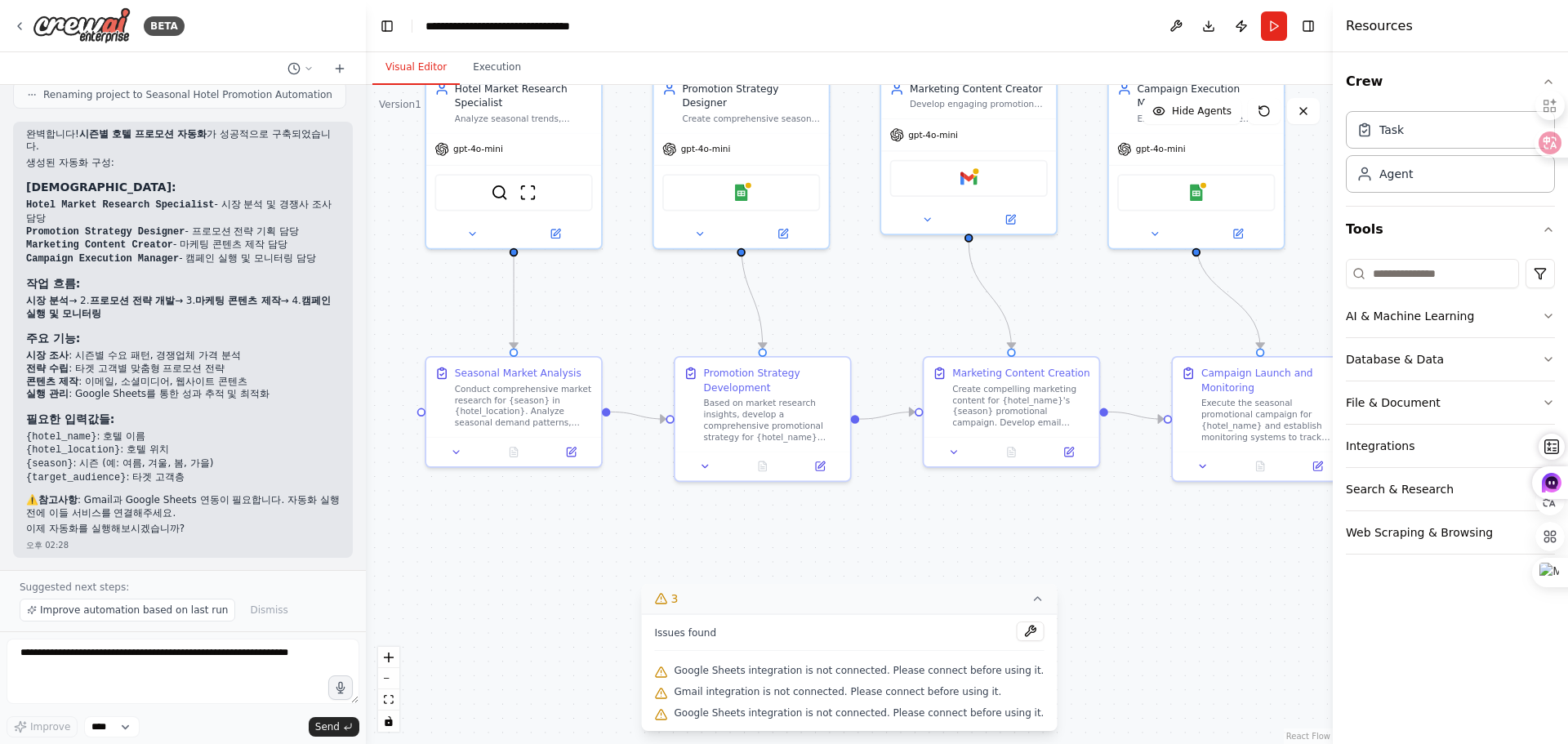
click at [545, 629] on div ".deletable-edge-delete-btn { width: 20px; height: 20px; border: 0px solid #ffff…" at bounding box center [849, 414] width 967 height 659
